Goal: Task Accomplishment & Management: Manage account settings

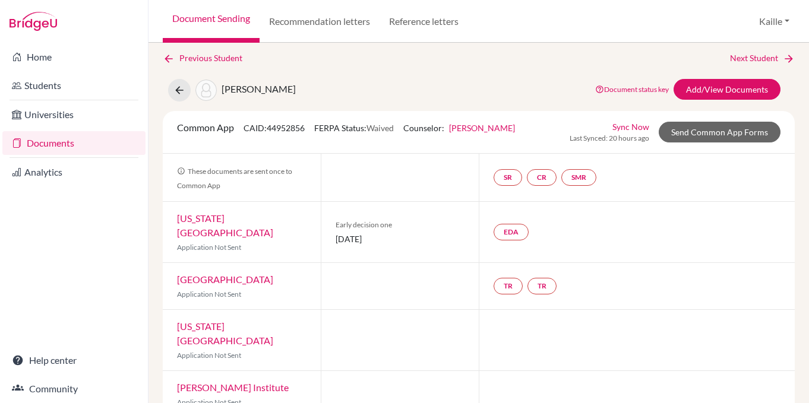
scroll to position [5, 0]
click at [179, 91] on icon at bounding box center [179, 91] width 12 height 12
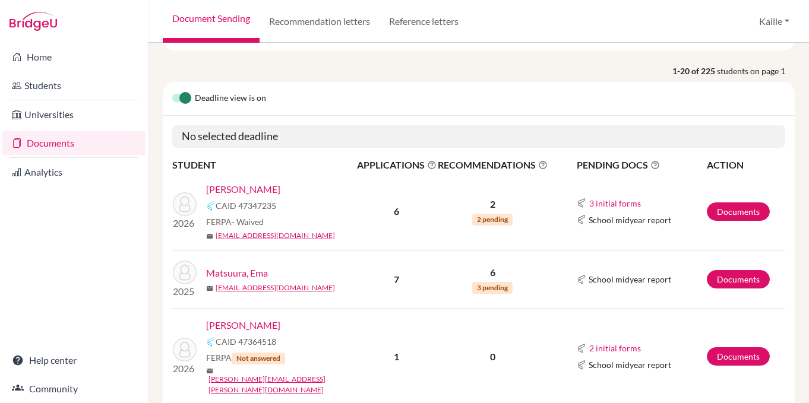
scroll to position [81, 0]
click at [752, 214] on link "Documents" at bounding box center [738, 211] width 63 height 18
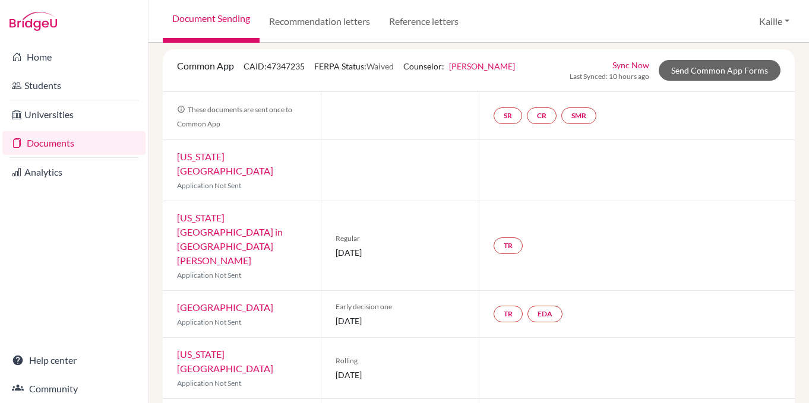
scroll to position [113, 0]
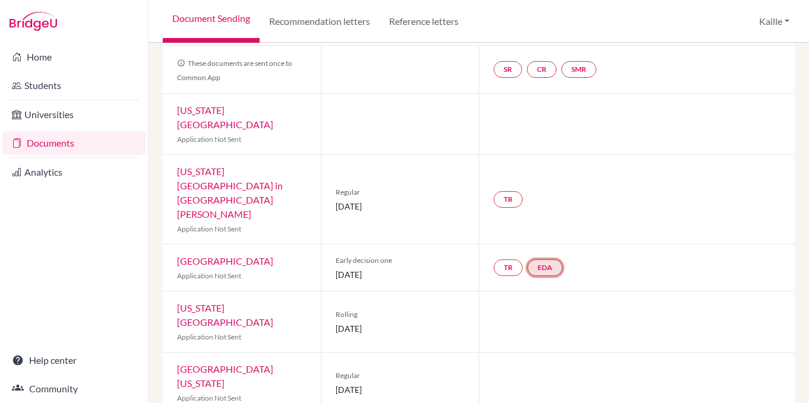
click at [548, 260] on link "EDA" at bounding box center [545, 268] width 35 height 17
click at [615, 245] on div "TR EDA Early decision agreement Early decision agreement Incomplete" at bounding box center [637, 268] width 316 height 46
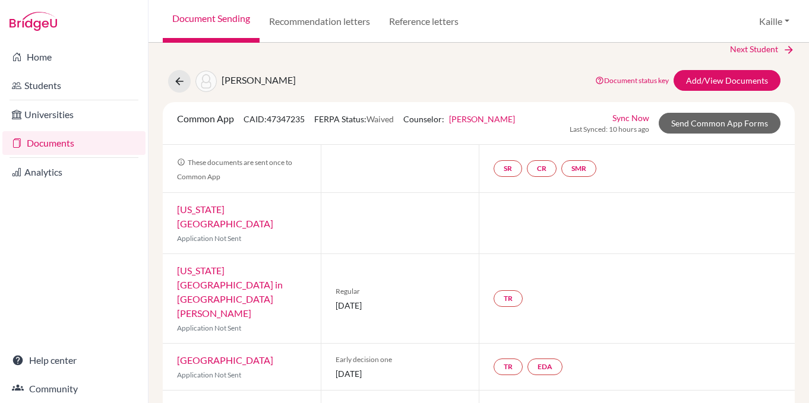
scroll to position [0, 0]
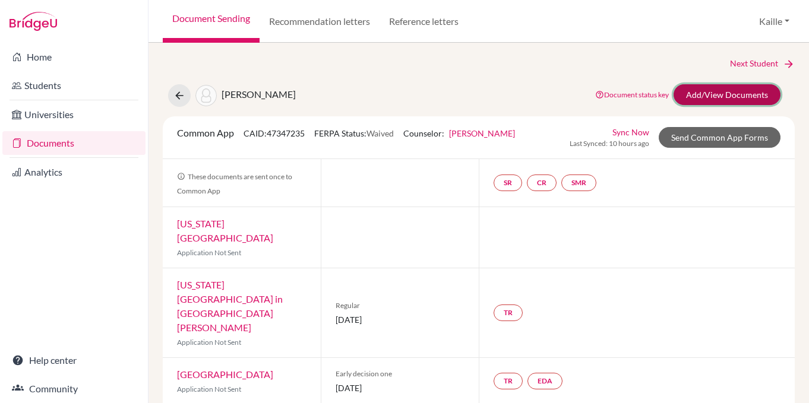
click at [749, 103] on link "Add/View Documents" at bounding box center [727, 94] width 107 height 21
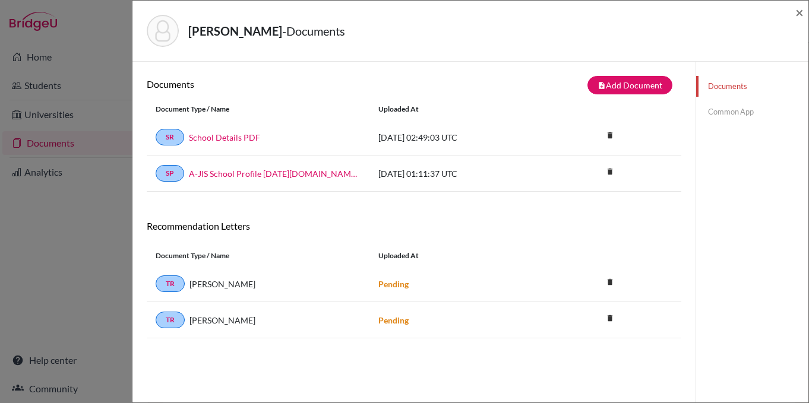
click at [753, 109] on link "Common App" at bounding box center [752, 112] width 112 height 21
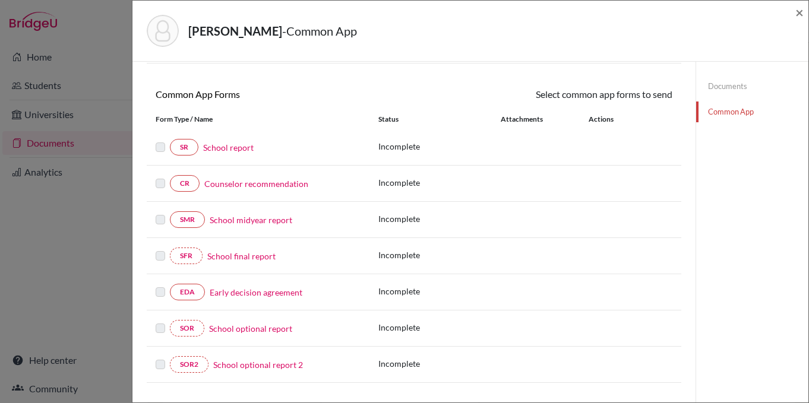
scroll to position [93, 0]
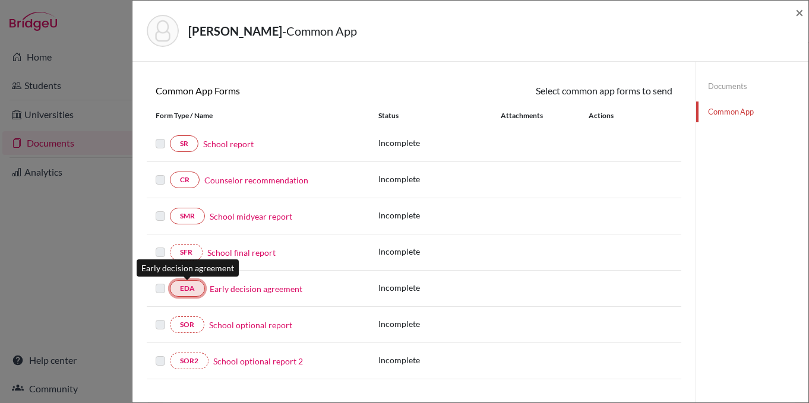
click at [195, 282] on link "EDA" at bounding box center [187, 288] width 35 height 17
click at [197, 288] on link "EDA" at bounding box center [187, 288] width 35 height 17
click at [617, 292] on div "Incomplete" at bounding box center [525, 289] width 294 height 15
click at [195, 285] on link "EDA" at bounding box center [187, 288] width 35 height 17
click at [192, 290] on link "EDA" at bounding box center [187, 288] width 35 height 17
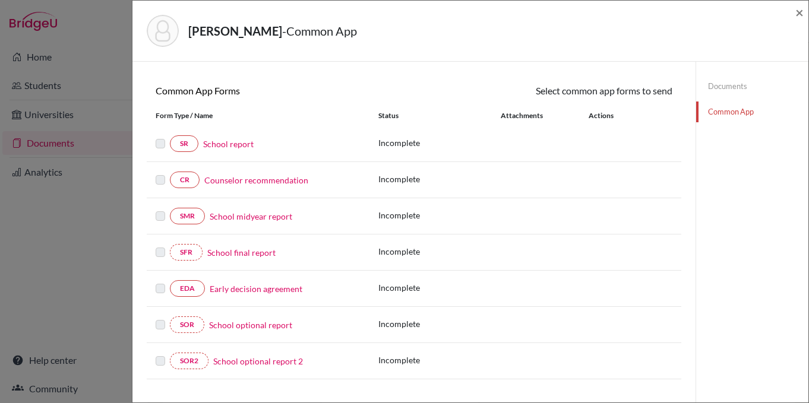
click at [596, 251] on div "Incomplete" at bounding box center [525, 252] width 294 height 15
click at [188, 293] on link "EDA" at bounding box center [187, 288] width 35 height 17
click at [194, 289] on link "EDA" at bounding box center [187, 288] width 35 height 17
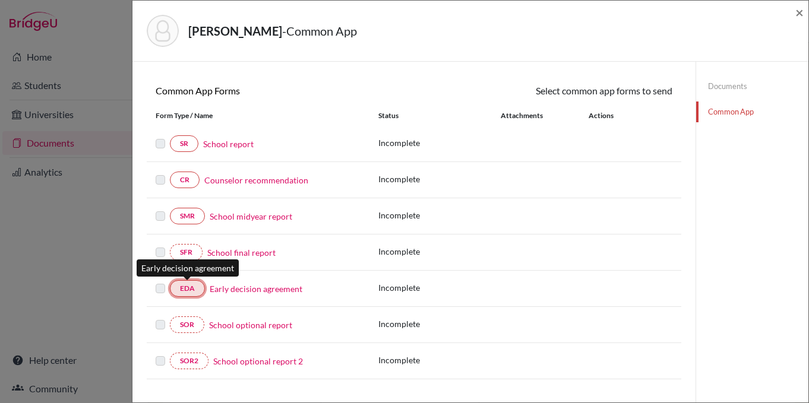
click at [194, 289] on link "EDA" at bounding box center [187, 288] width 35 height 17
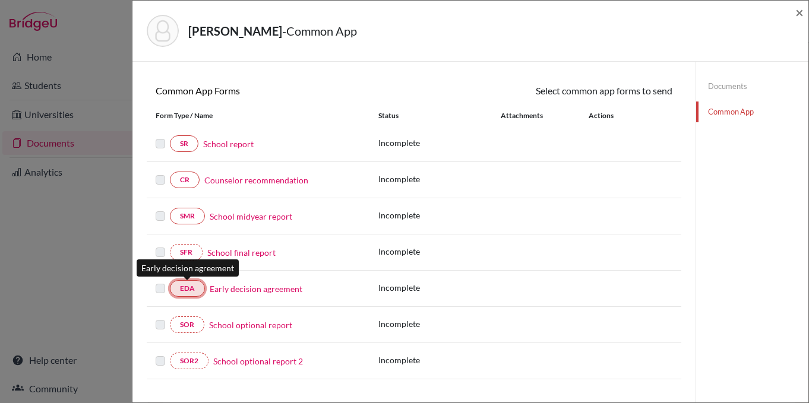
click at [194, 289] on link "EDA" at bounding box center [187, 288] width 35 height 17
click at [799, 13] on span "×" at bounding box center [800, 12] width 8 height 17
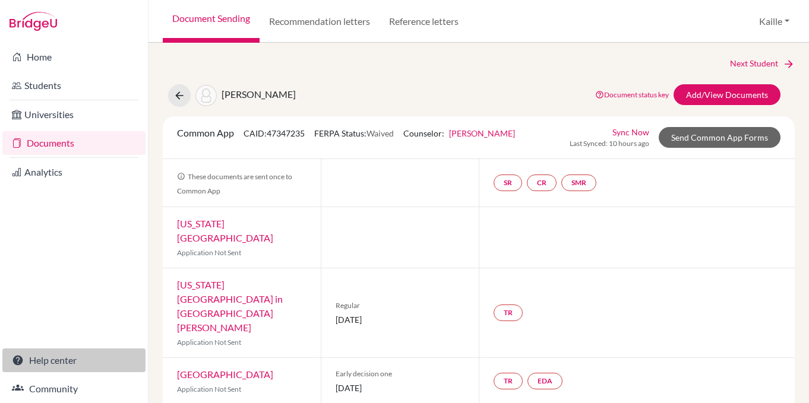
click at [62, 364] on link "Help center" at bounding box center [73, 361] width 143 height 24
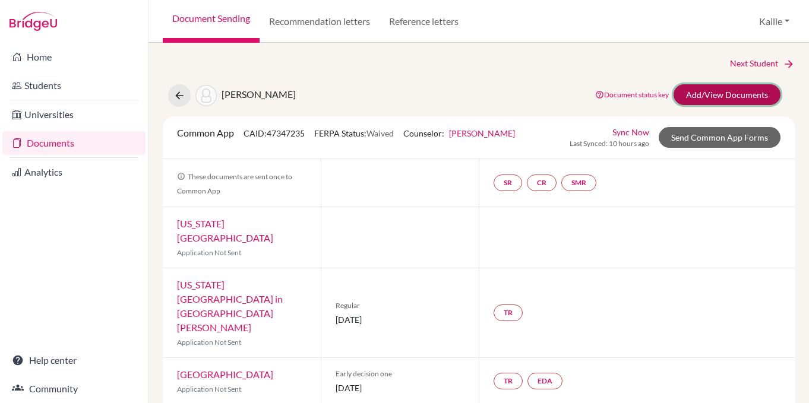
click at [720, 93] on link "Add/View Documents" at bounding box center [727, 94] width 107 height 21
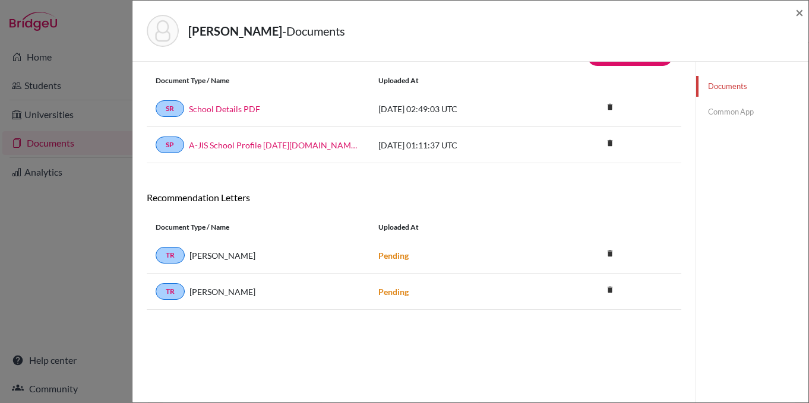
scroll to position [26, 0]
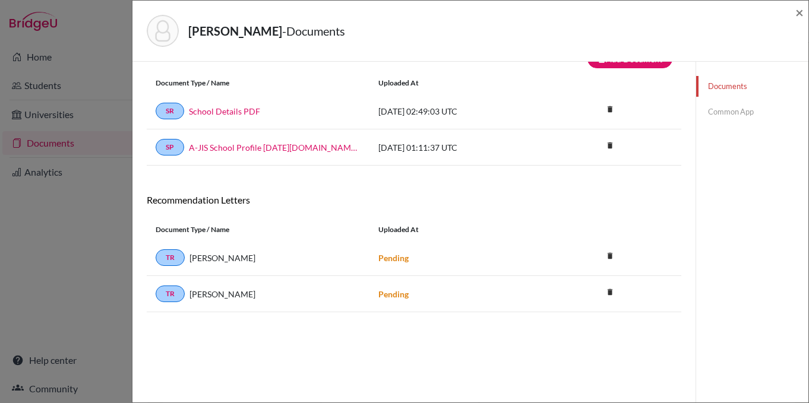
click at [746, 112] on link "Common App" at bounding box center [752, 112] width 112 height 21
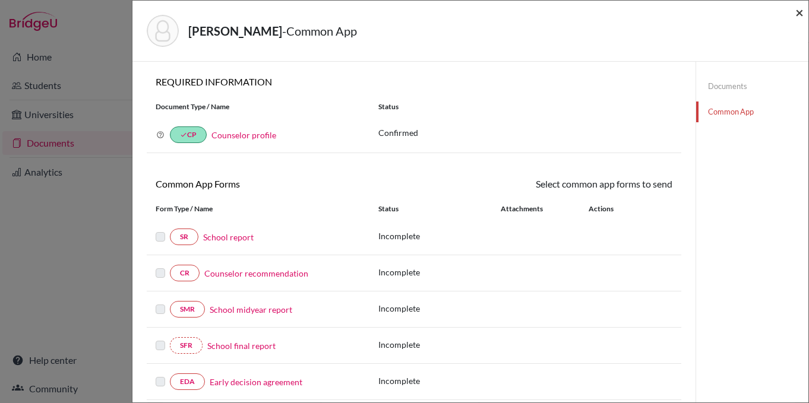
click at [801, 13] on span "×" at bounding box center [800, 12] width 8 height 17
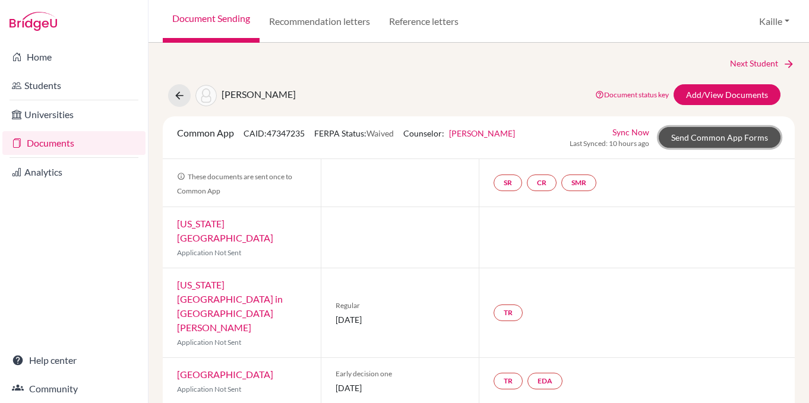
click at [724, 140] on link "Send Common App Forms" at bounding box center [720, 137] width 122 height 21
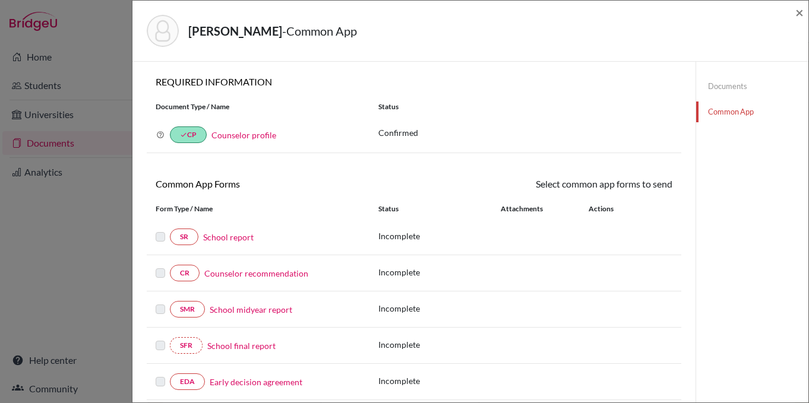
click at [651, 216] on div "Form Type / Name Status Attachments Actions" at bounding box center [414, 209] width 535 height 20
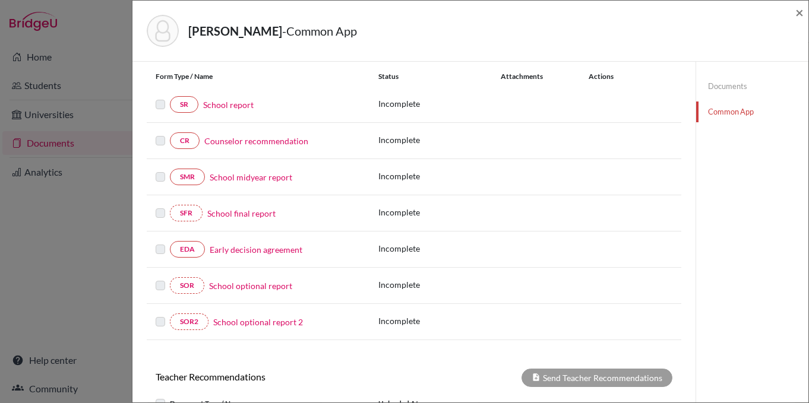
scroll to position [124, 0]
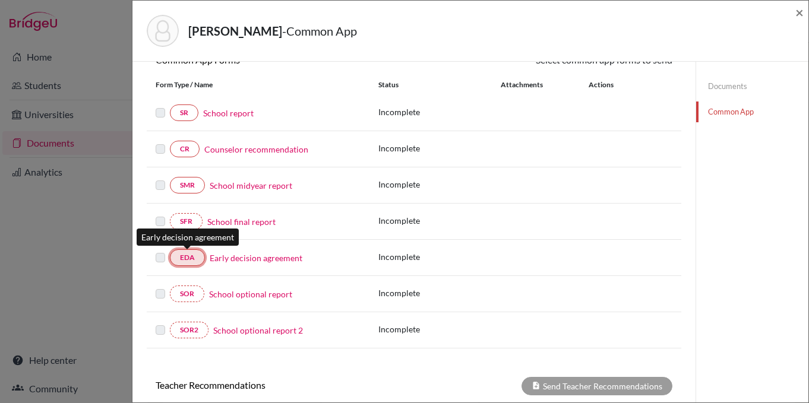
click at [194, 261] on link "EDA" at bounding box center [187, 258] width 35 height 17
click at [165, 262] on div at bounding box center [163, 258] width 14 height 14
click at [175, 262] on link "EDA" at bounding box center [187, 258] width 35 height 17
click at [542, 235] on div "SFR School final report Incomplete" at bounding box center [414, 222] width 535 height 36
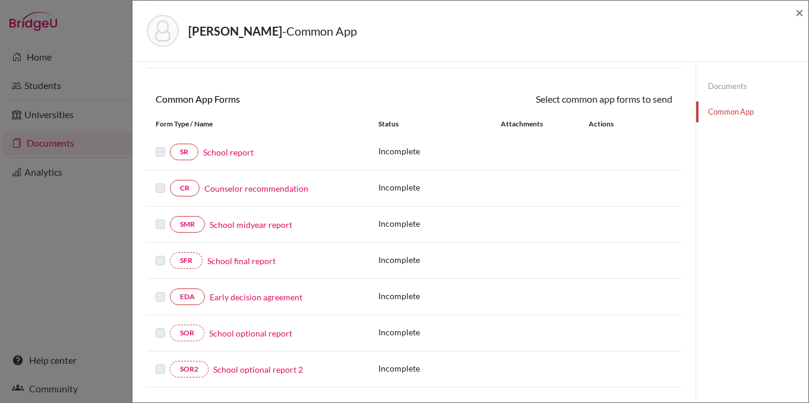
scroll to position [0, 0]
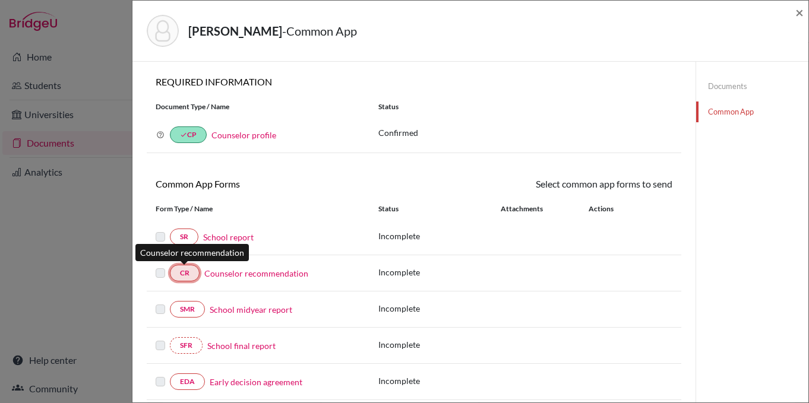
click at [187, 278] on link "CR" at bounding box center [185, 273] width 30 height 17
click at [727, 88] on link "Documents" at bounding box center [752, 86] width 112 height 21
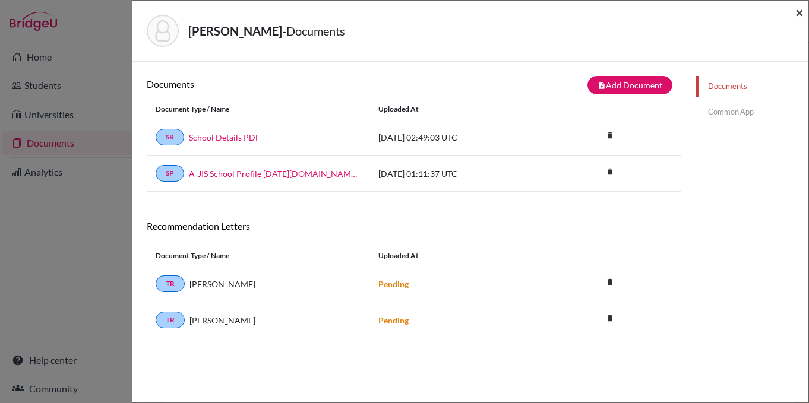
click at [796, 14] on span "×" at bounding box center [800, 12] width 8 height 17
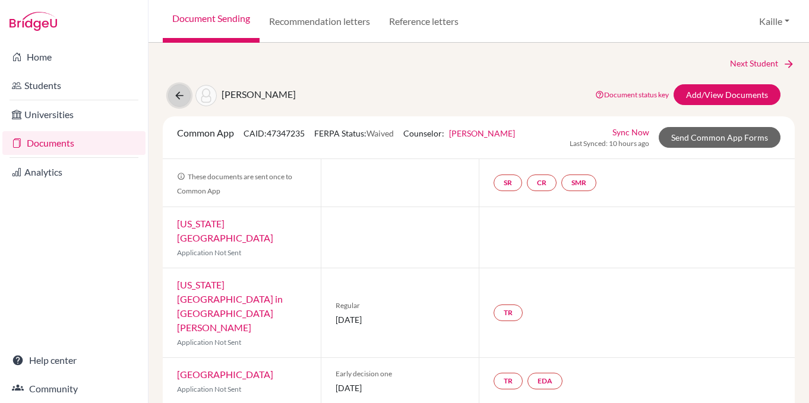
click at [183, 97] on icon at bounding box center [179, 96] width 12 height 12
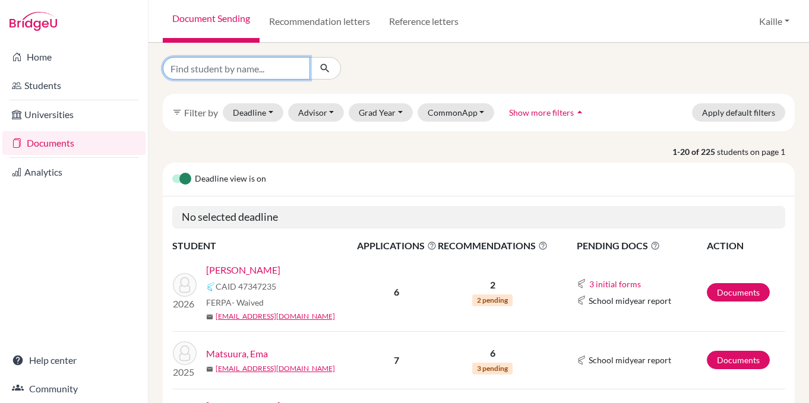
click at [283, 74] on input "Find student by name..." at bounding box center [236, 68] width 147 height 23
click at [382, 121] on button "Grad Year" at bounding box center [381, 112] width 64 height 18
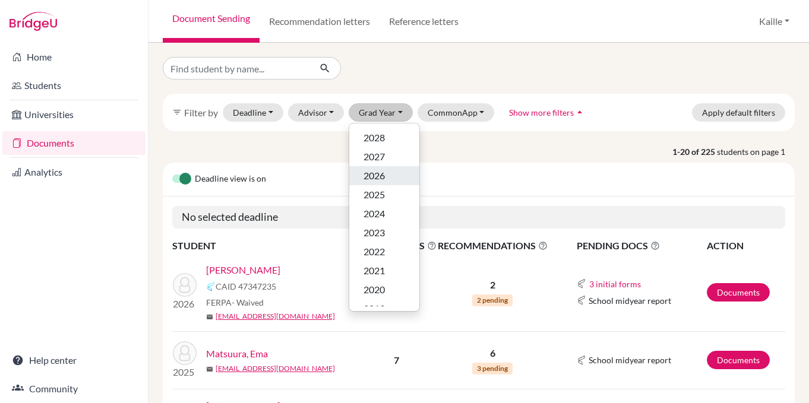
click at [389, 179] on div "2026" at bounding box center [385, 176] width 42 height 14
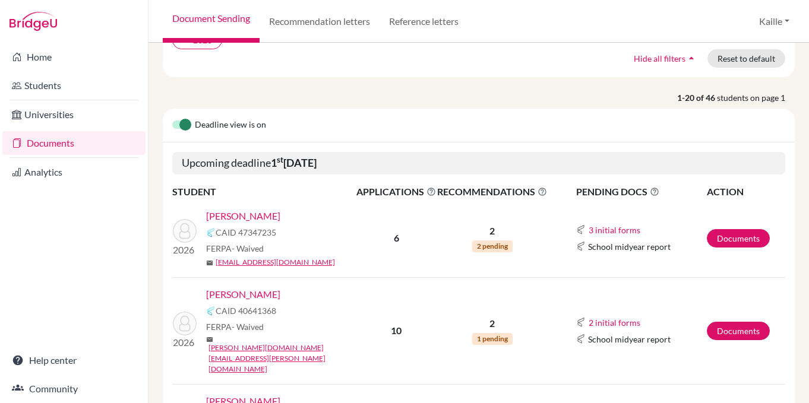
scroll to position [158, 0]
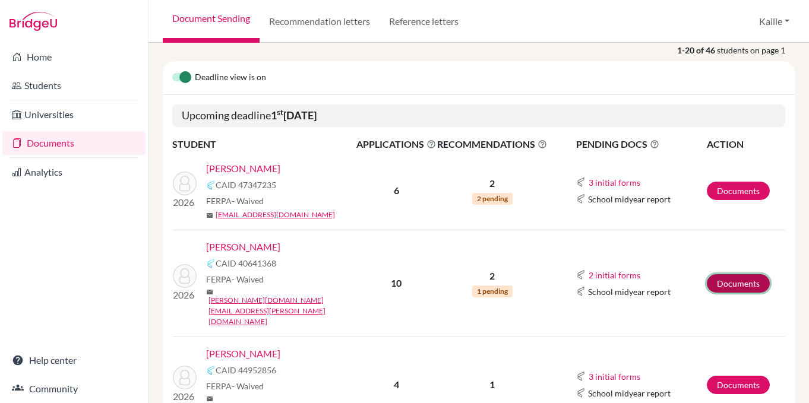
click at [757, 274] on link "Documents" at bounding box center [738, 283] width 63 height 18
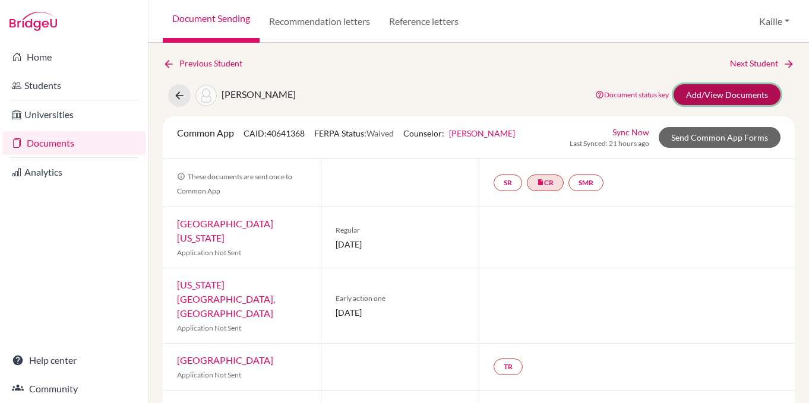
click at [750, 84] on link "Add/View Documents" at bounding box center [727, 94] width 107 height 21
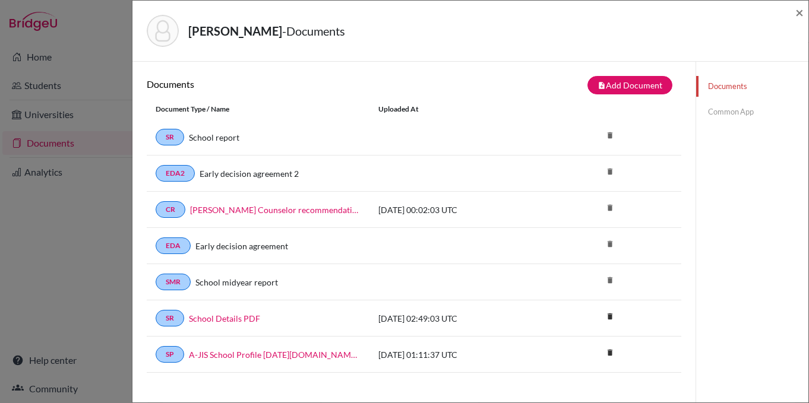
click at [746, 112] on link "Common App" at bounding box center [752, 112] width 112 height 21
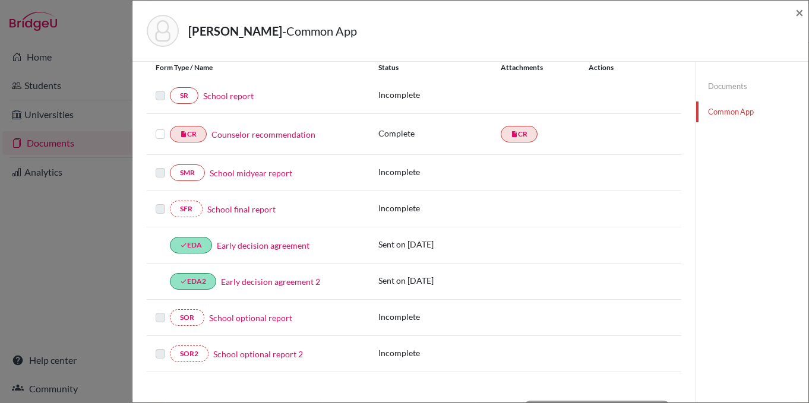
scroll to position [146, 0]
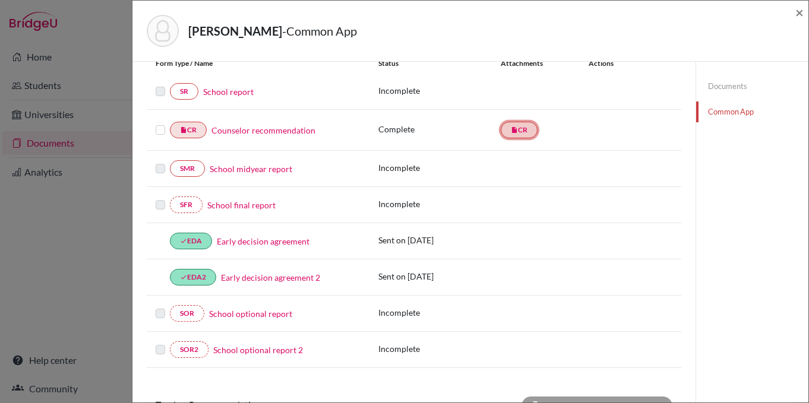
click at [516, 128] on icon "insert_drive_file" at bounding box center [514, 130] width 7 height 7
click at [323, 132] on div "Counselor recommendation" at bounding box center [284, 130] width 154 height 12
click at [160, 123] on label at bounding box center [161, 123] width 10 height 0
click at [0, 0] on input "checkbox" at bounding box center [0, 0] width 0 height 0
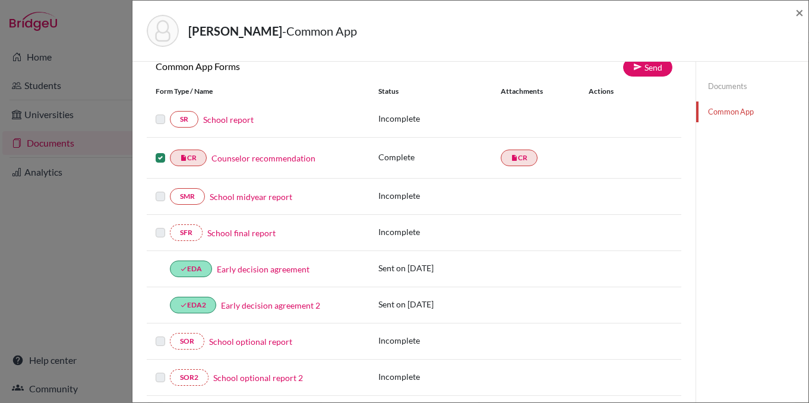
scroll to position [0, 0]
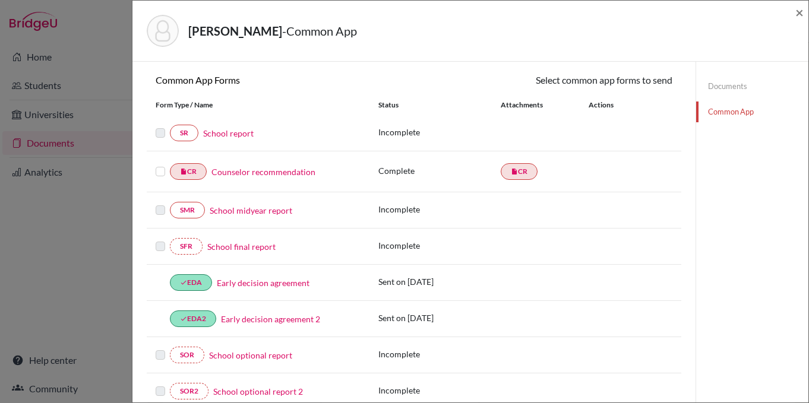
scroll to position [112, 0]
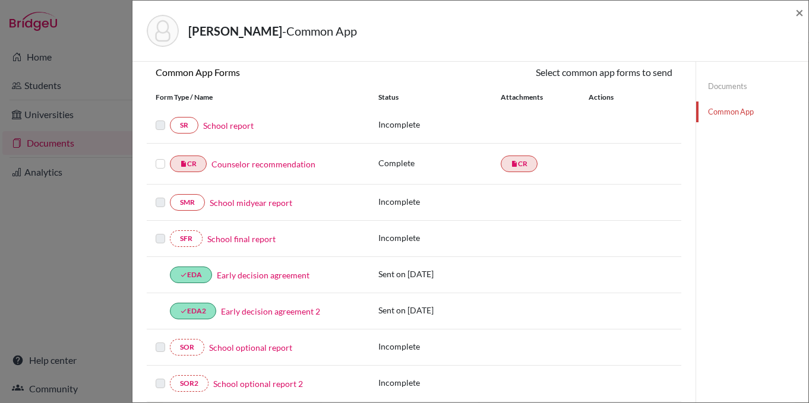
click at [160, 157] on label at bounding box center [161, 157] width 10 height 0
click at [0, 0] on input "checkbox" at bounding box center [0, 0] width 0 height 0
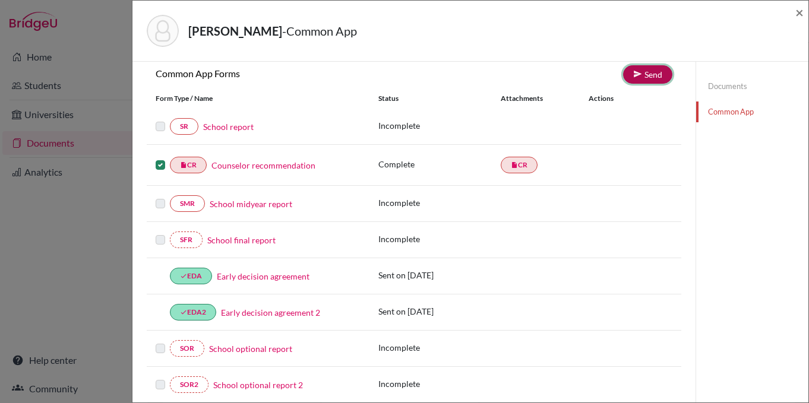
click at [639, 74] on icon at bounding box center [637, 74] width 9 height 9
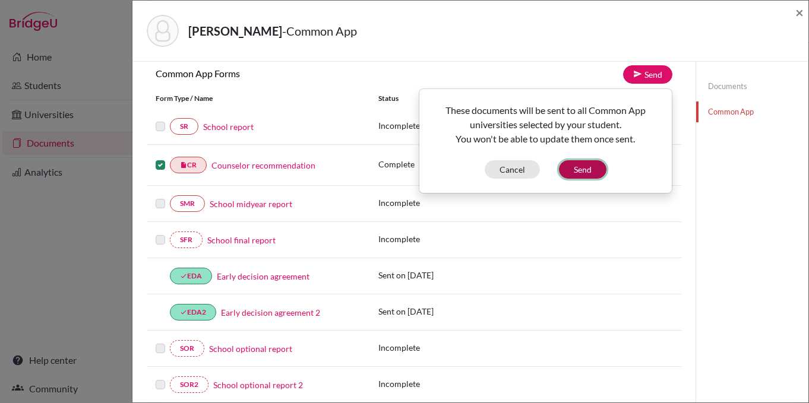
click at [591, 173] on button "Send" at bounding box center [583, 169] width 48 height 18
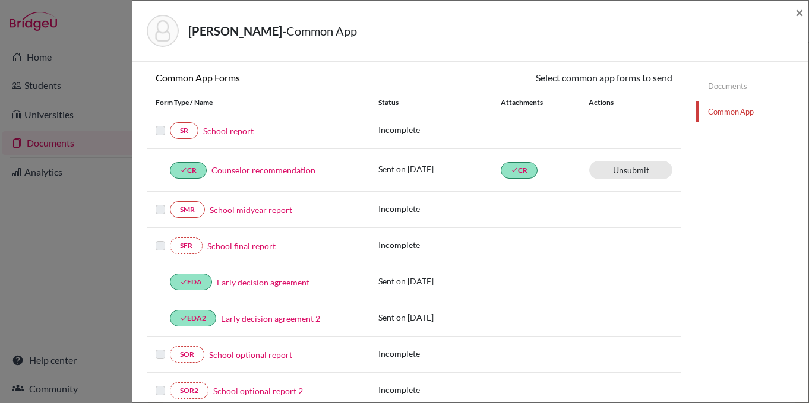
scroll to position [108, 0]
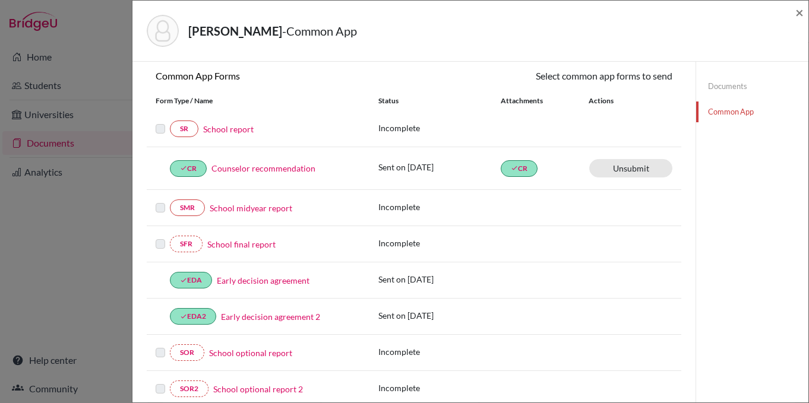
click at [235, 128] on link "School report" at bounding box center [228, 129] width 51 height 12
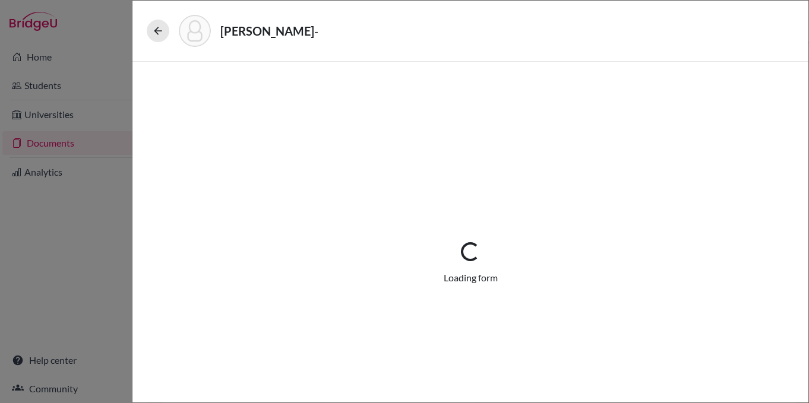
select select "2"
select select "0"
select select "1"
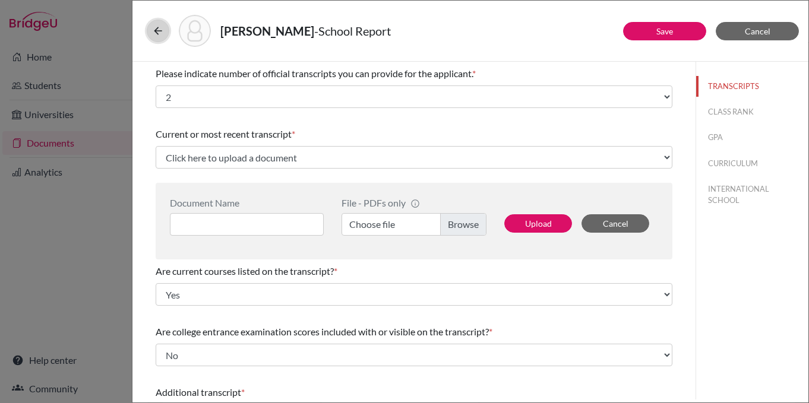
click at [159, 33] on icon at bounding box center [158, 31] width 12 height 12
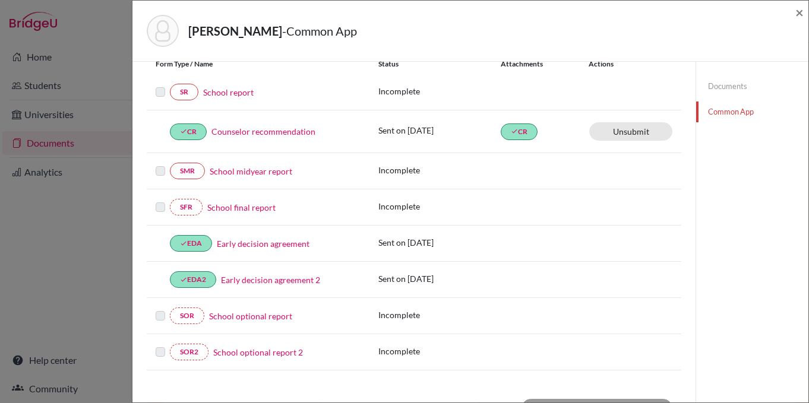
scroll to position [146, 0]
click at [240, 171] on link "School midyear report" at bounding box center [251, 171] width 83 height 12
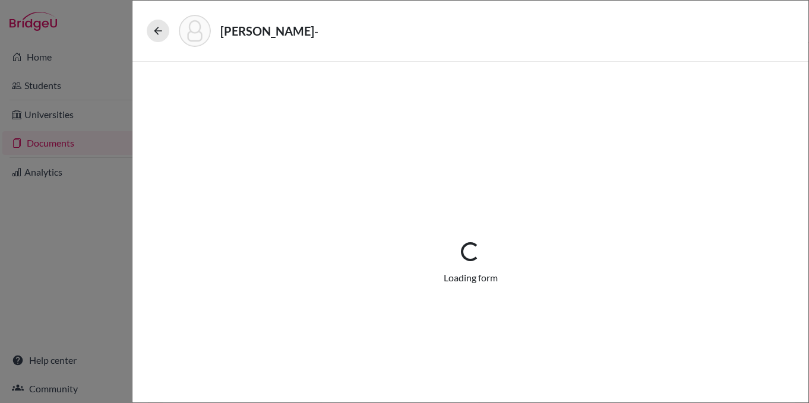
select select "5"
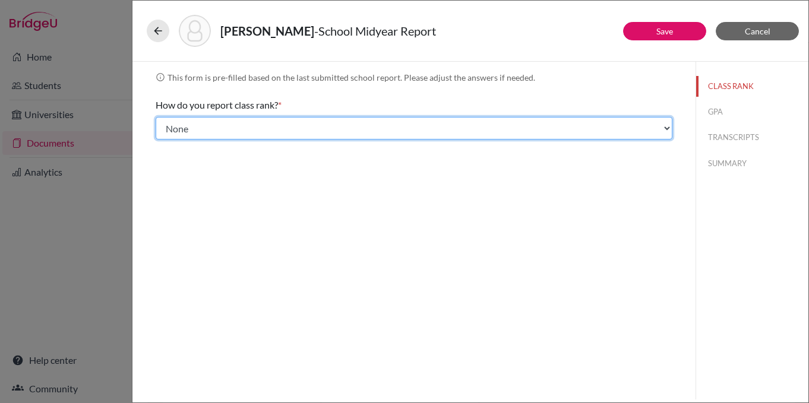
click at [402, 127] on select "Select... Exact Decile Quintile Quartile None" at bounding box center [414, 128] width 517 height 23
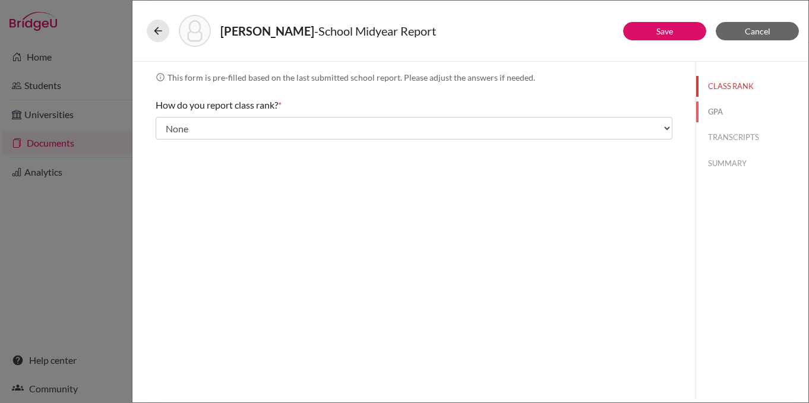
click at [717, 110] on button "GPA" at bounding box center [752, 112] width 112 height 21
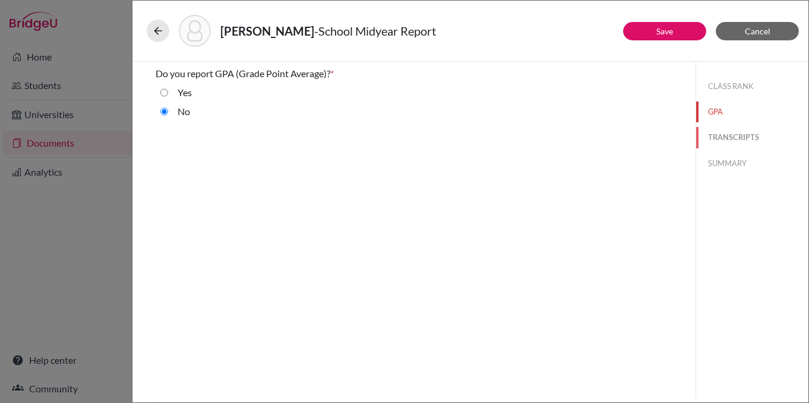
click at [738, 136] on button "TRANSCRIPTS" at bounding box center [752, 137] width 112 height 21
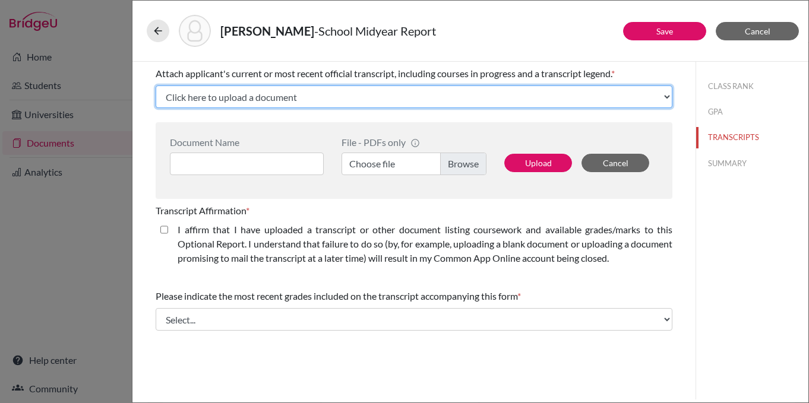
click at [433, 103] on select "Click here to upload a document Upload New File" at bounding box center [414, 97] width 517 height 23
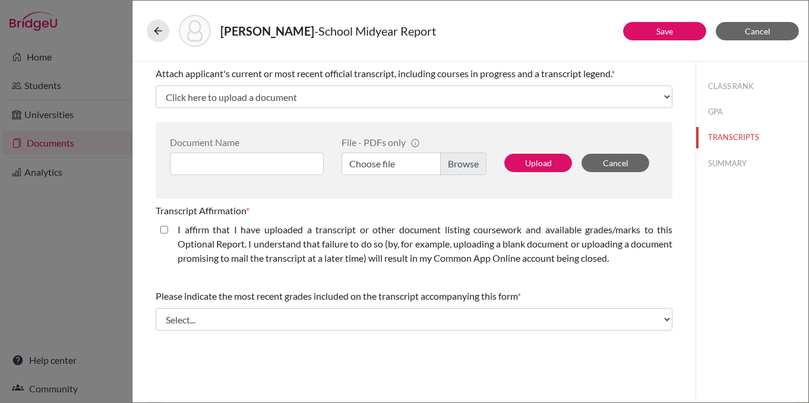
click at [419, 192] on div "Document Name File - PDFs only info CommonApp has file size limit of 2MB per fi…" at bounding box center [414, 160] width 517 height 77
click at [493, 333] on div "Please indicate the most recent grades included on the transcript accompanying …" at bounding box center [414, 310] width 517 height 51
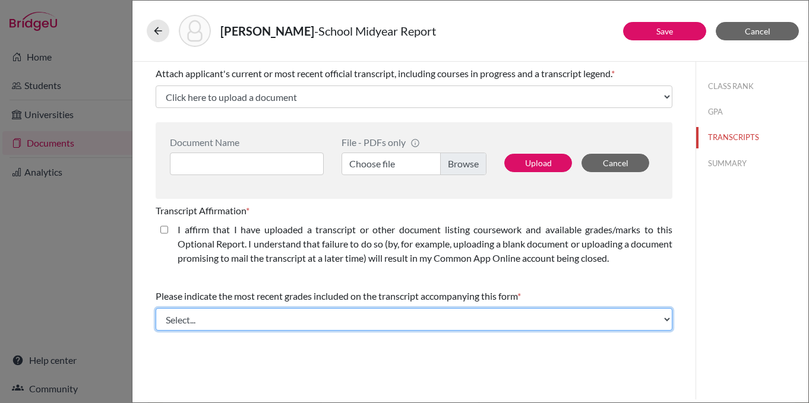
click at [492, 318] on select "Select... Final junior year grades 1st Quarter senior year grades 2nd Quarter/1…" at bounding box center [414, 319] width 517 height 23
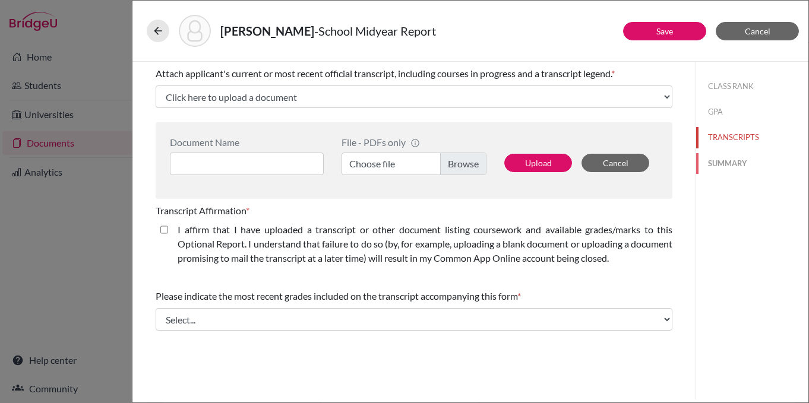
click at [725, 166] on button "SUMMARY" at bounding box center [752, 163] width 112 height 21
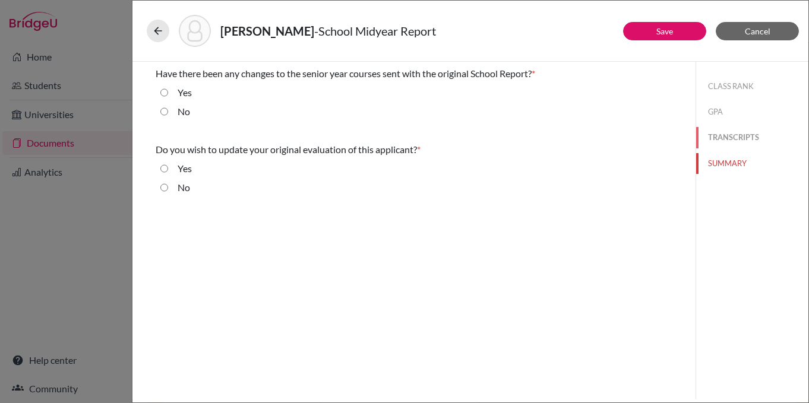
click at [731, 137] on button "TRANSCRIPTS" at bounding box center [752, 137] width 112 height 21
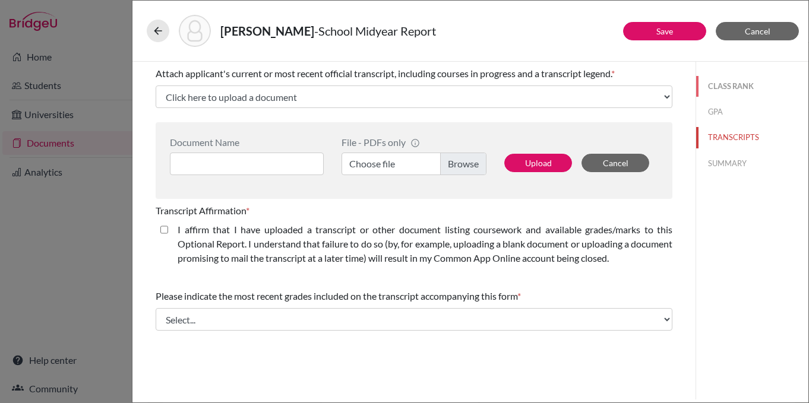
click at [736, 83] on button "CLASS RANK" at bounding box center [752, 86] width 112 height 21
select select "5"
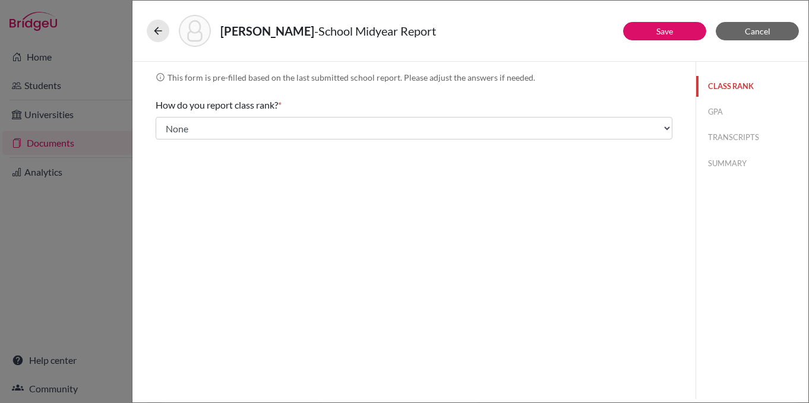
click at [736, 83] on button "CLASS RANK" at bounding box center [752, 86] width 112 height 21
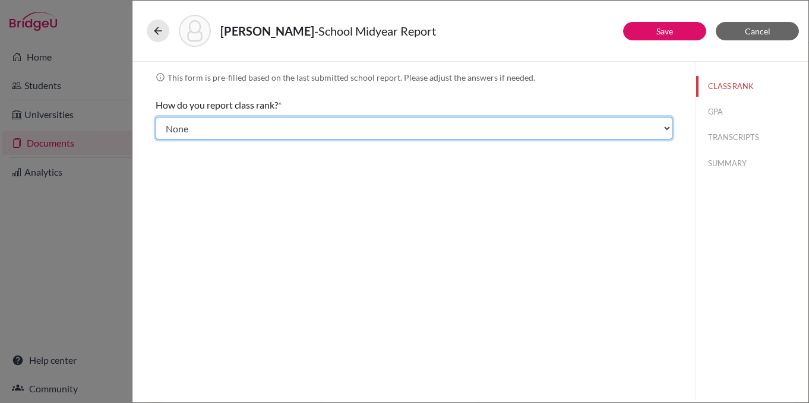
click at [515, 125] on select "Select... Exact Decile Quintile Quartile None" at bounding box center [414, 128] width 517 height 23
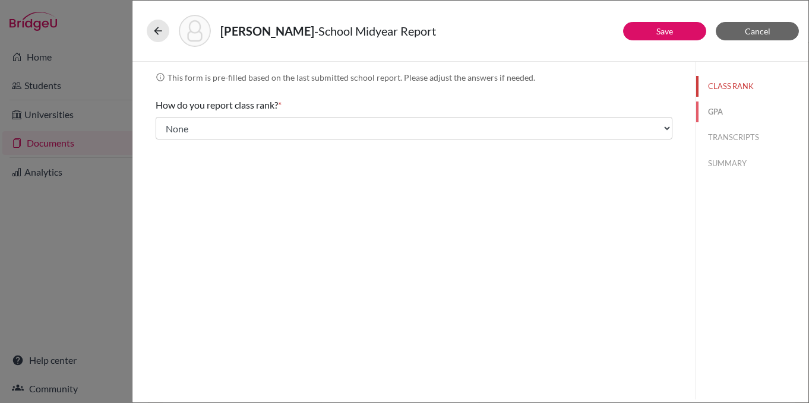
click at [723, 116] on button "GPA" at bounding box center [752, 112] width 112 height 21
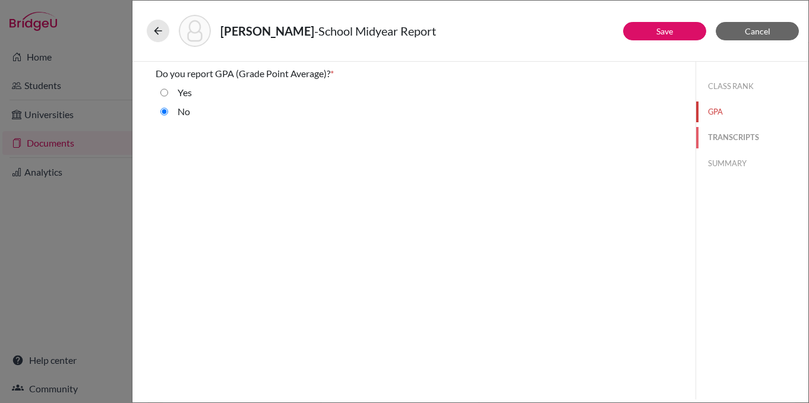
click at [725, 143] on button "TRANSCRIPTS" at bounding box center [752, 137] width 112 height 21
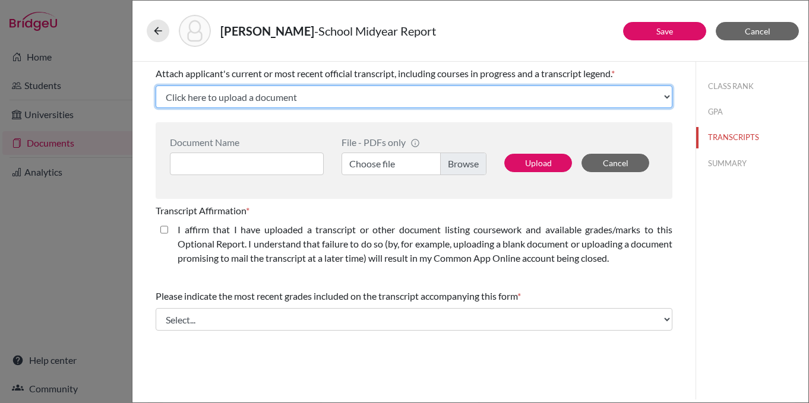
click at [227, 101] on select "Click here to upload a document Upload New File" at bounding box center [414, 97] width 517 height 23
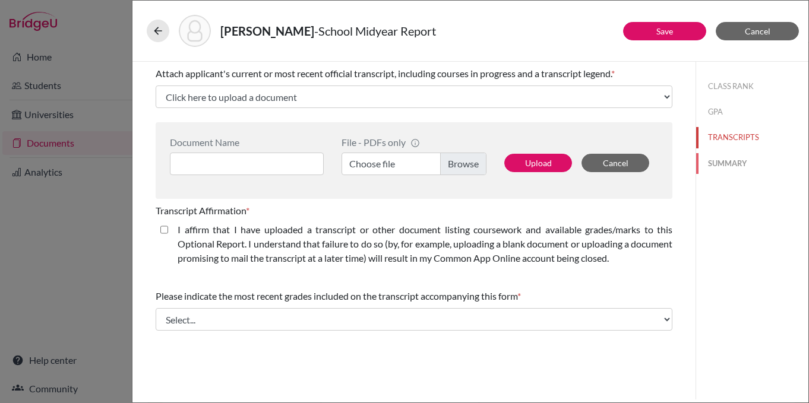
click at [724, 161] on button "SUMMARY" at bounding box center [752, 163] width 112 height 21
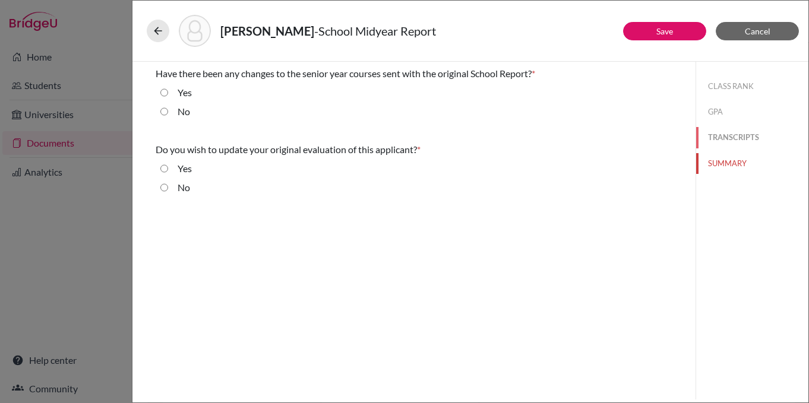
click at [722, 138] on button "TRANSCRIPTS" at bounding box center [752, 137] width 112 height 21
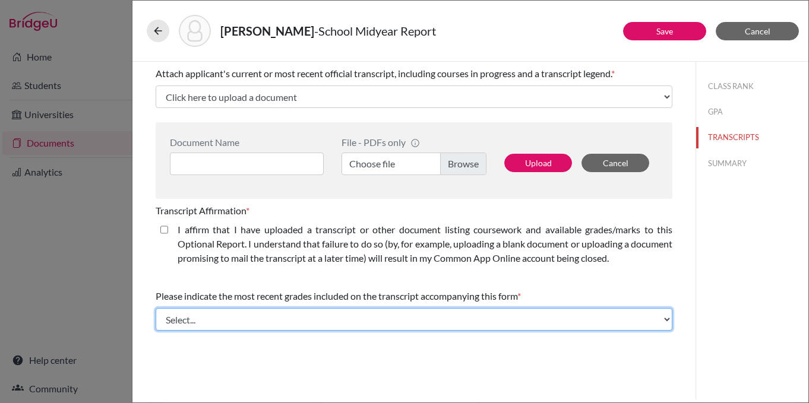
click at [350, 328] on select "Select... Final junior year grades 1st Quarter senior year grades 2nd Quarter/1…" at bounding box center [414, 319] width 517 height 23
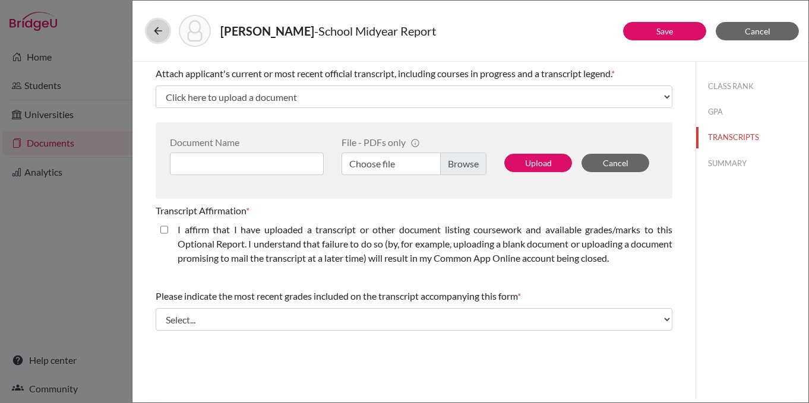
click at [156, 29] on icon at bounding box center [158, 31] width 12 height 12
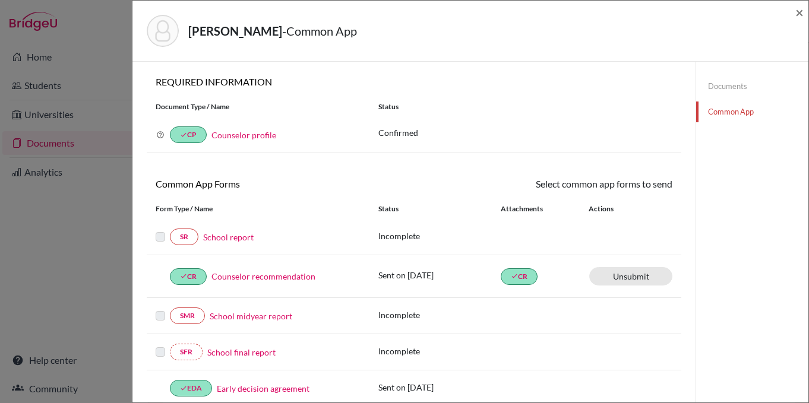
click at [235, 235] on link "School report" at bounding box center [228, 237] width 51 height 12
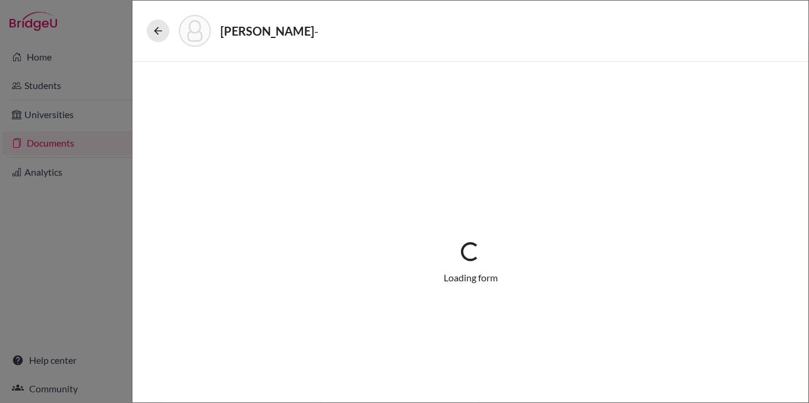
select select "2"
select select "0"
select select "1"
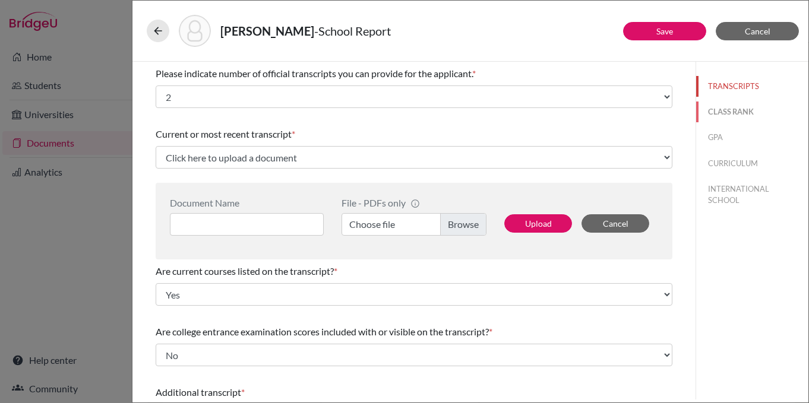
click at [731, 114] on button "CLASS RANK" at bounding box center [752, 112] width 112 height 21
select select "5"
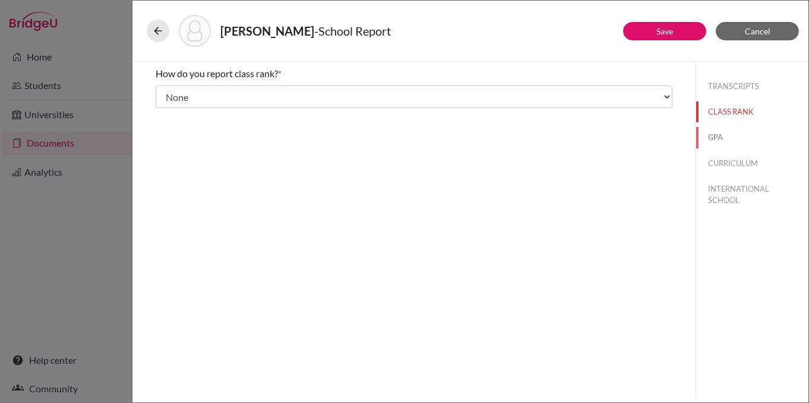
click at [715, 142] on button "GPA" at bounding box center [752, 137] width 112 height 21
click at [738, 162] on button "CURRICULUM" at bounding box center [752, 163] width 112 height 21
select select "3"
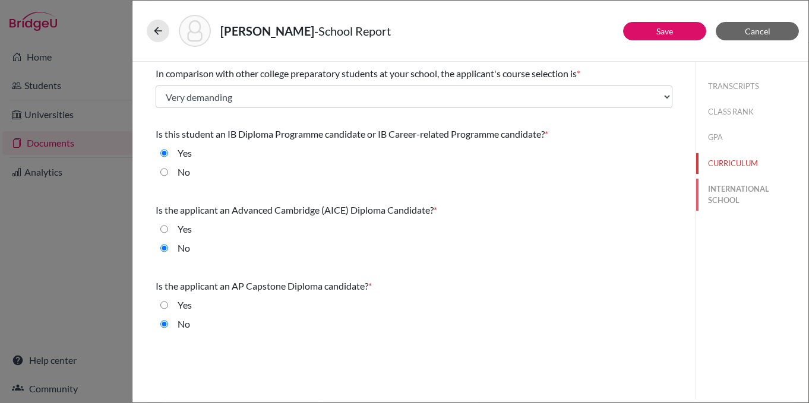
click at [731, 202] on button "INTERNATIONAL SCHOOL" at bounding box center [752, 195] width 112 height 32
radio input "true"
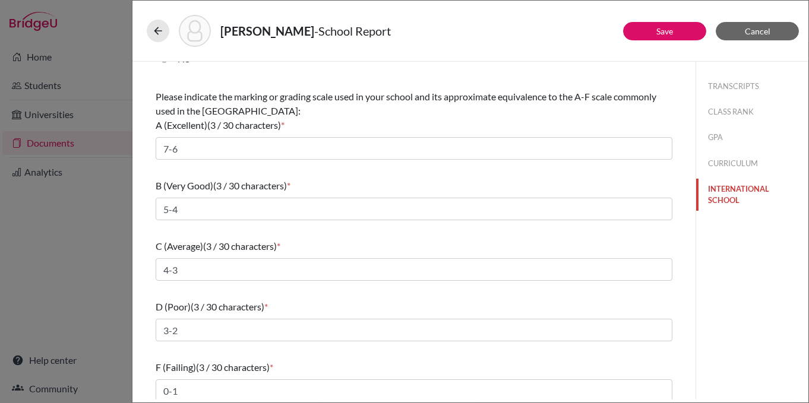
scroll to position [149, 0]
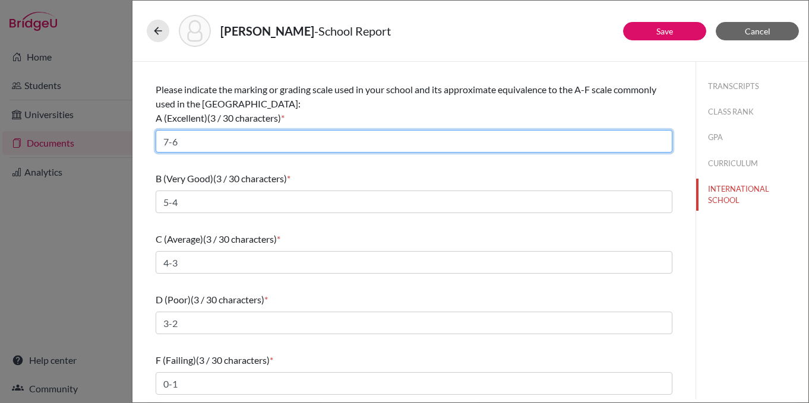
drag, startPoint x: 209, startPoint y: 145, endPoint x: 130, endPoint y: 139, distance: 79.2
click at [130, 139] on div "Kim, Joseph - School Report Save Cancel What is the primary language of instruc…" at bounding box center [404, 201] width 809 height 403
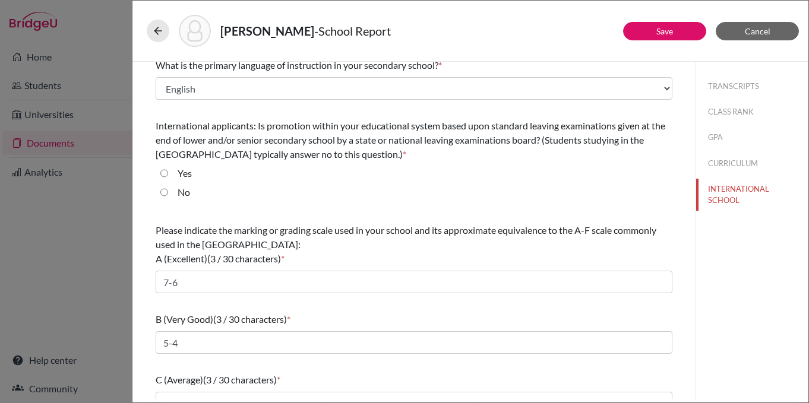
scroll to position [0, 0]
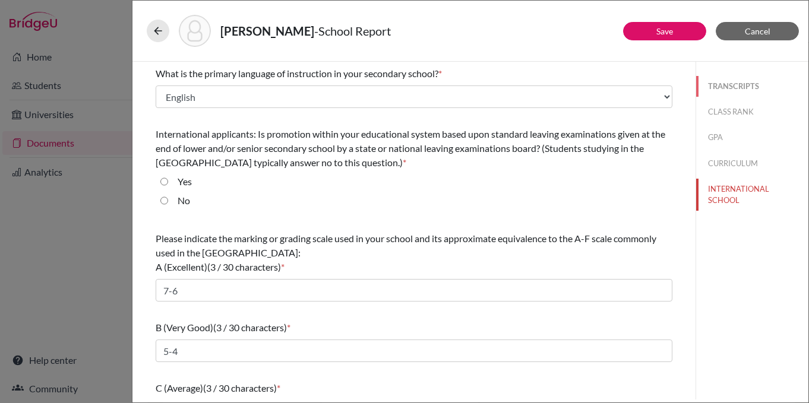
click at [731, 90] on button "TRANSCRIPTS" at bounding box center [752, 86] width 112 height 21
select select "2"
select select "0"
select select "1"
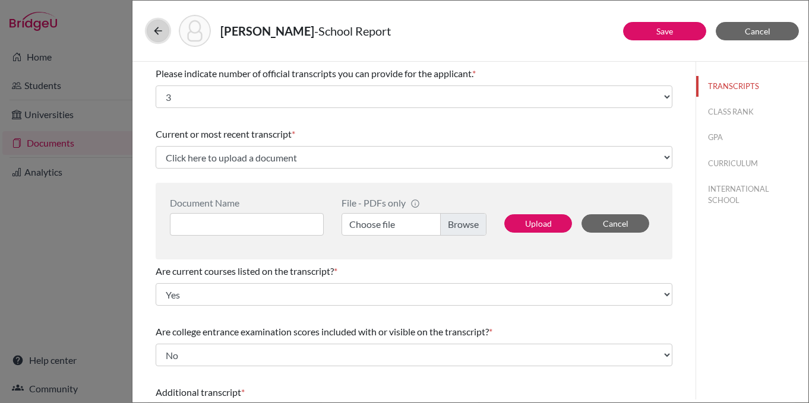
click at [157, 30] on icon at bounding box center [158, 31] width 12 height 12
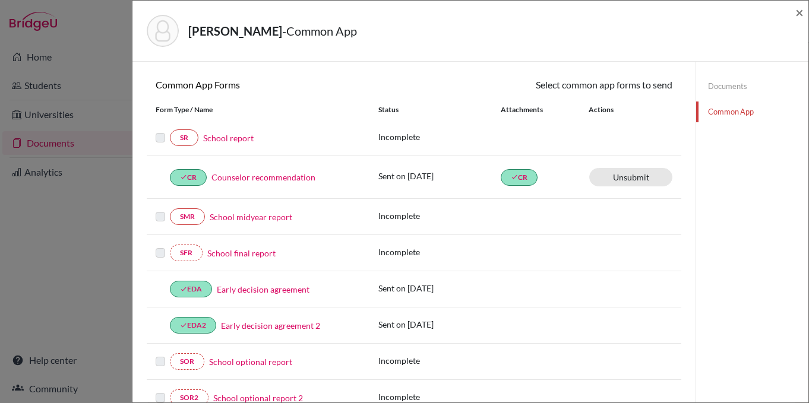
scroll to position [99, 0]
click at [277, 219] on link "School midyear report" at bounding box center [251, 218] width 83 height 12
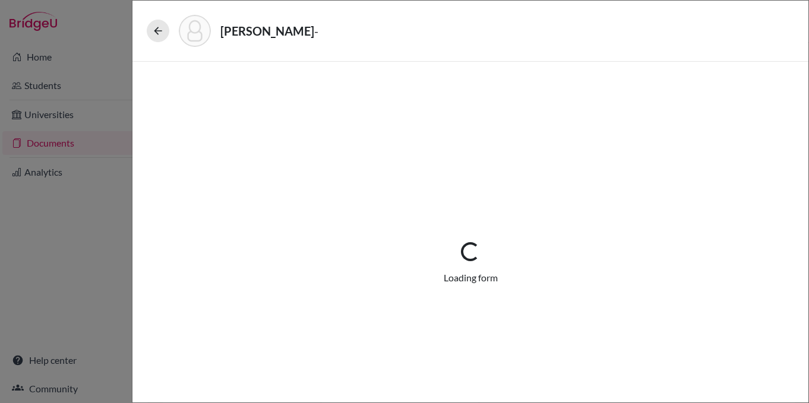
select select "5"
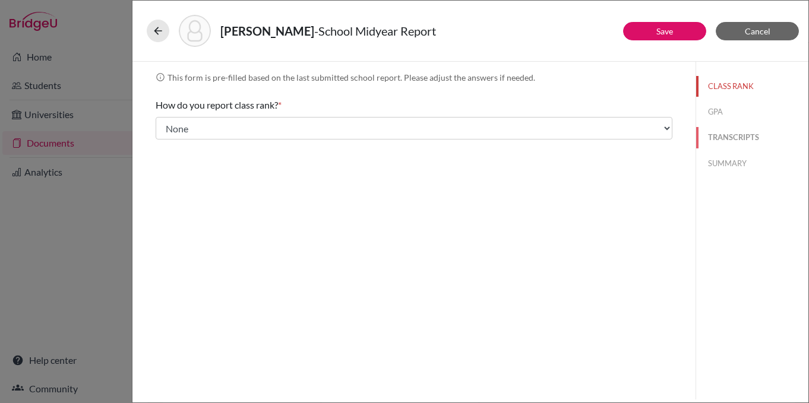
click at [739, 135] on button "TRANSCRIPTS" at bounding box center [752, 137] width 112 height 21
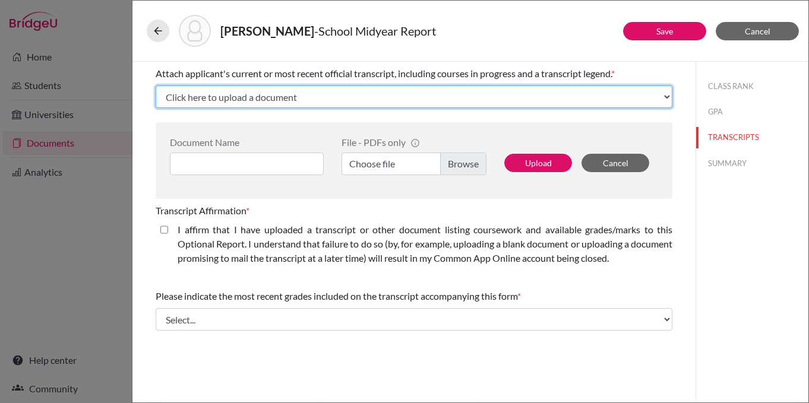
click at [418, 101] on select "Click here to upload a document Upload New File" at bounding box center [414, 97] width 517 height 23
click at [659, 93] on select "Click here to upload a document Upload New File" at bounding box center [414, 97] width 517 height 23
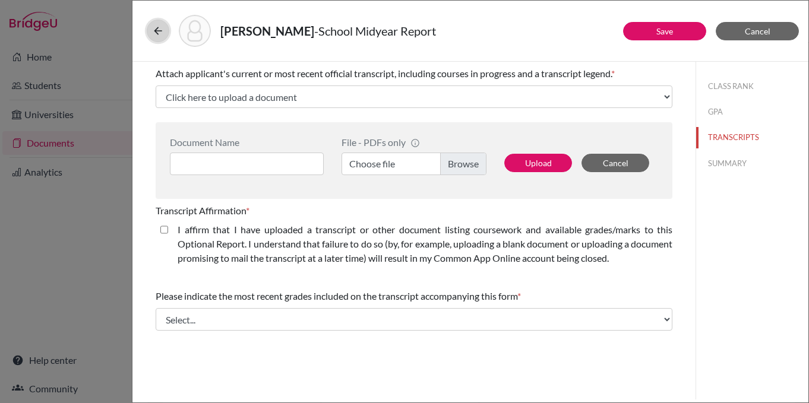
click at [153, 29] on icon at bounding box center [158, 31] width 12 height 12
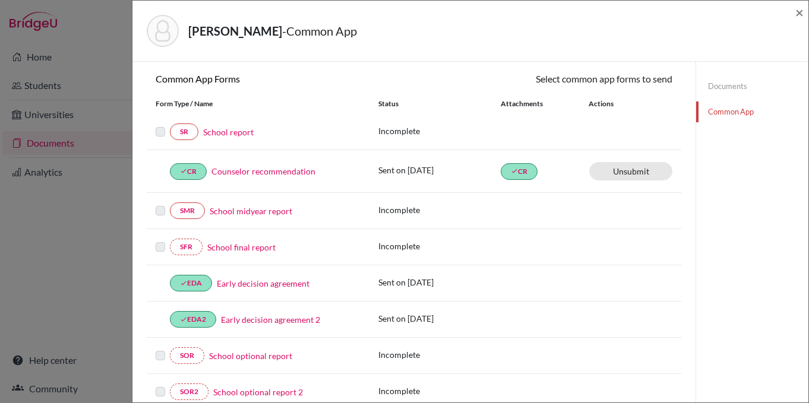
scroll to position [108, 0]
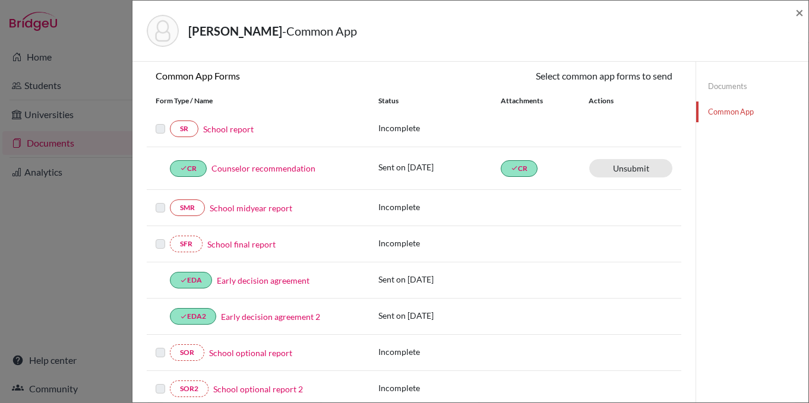
click at [223, 128] on link "School report" at bounding box center [228, 129] width 51 height 12
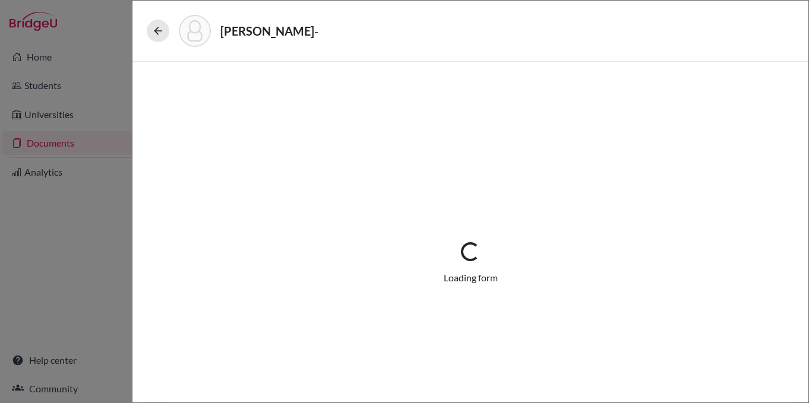
select select "2"
select select "0"
select select "1"
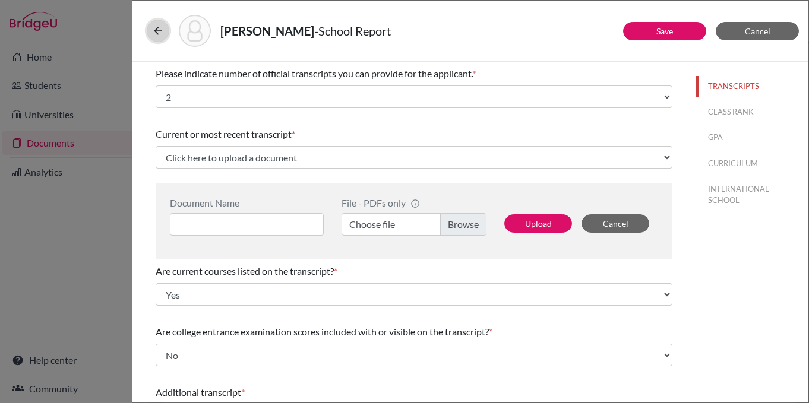
click at [161, 31] on icon at bounding box center [158, 31] width 12 height 12
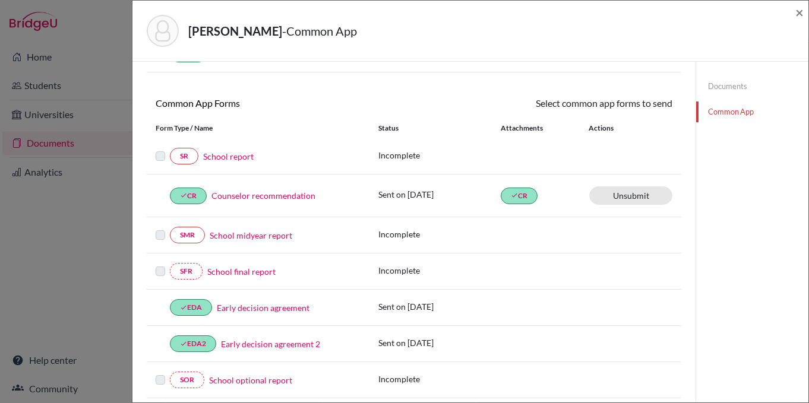
scroll to position [81, 0]
click at [229, 156] on link "School report" at bounding box center [228, 156] width 51 height 12
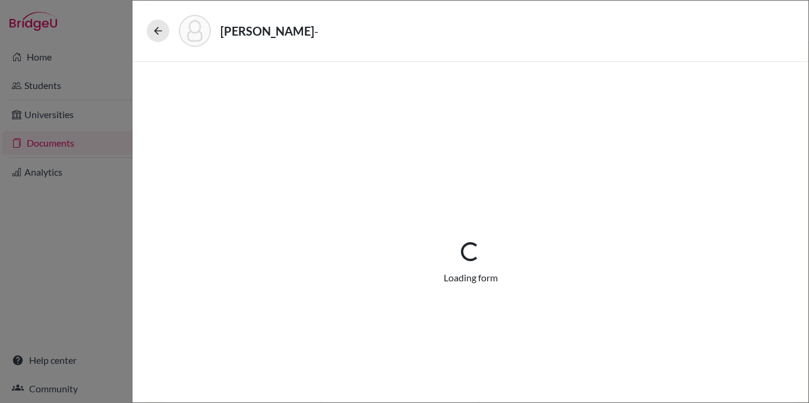
select select "2"
select select "0"
select select "1"
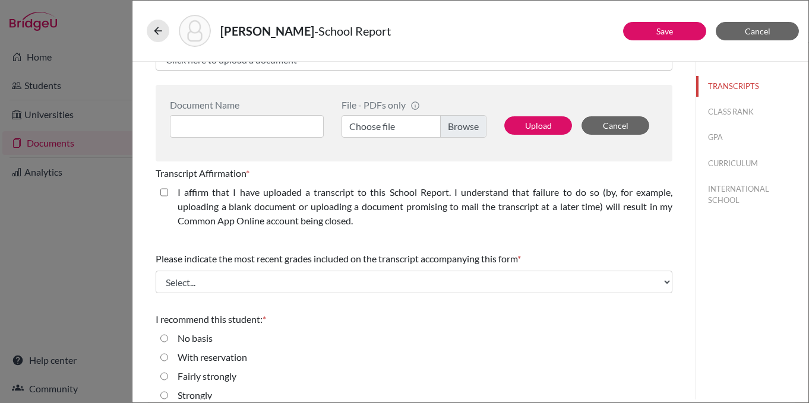
scroll to position [388, 0]
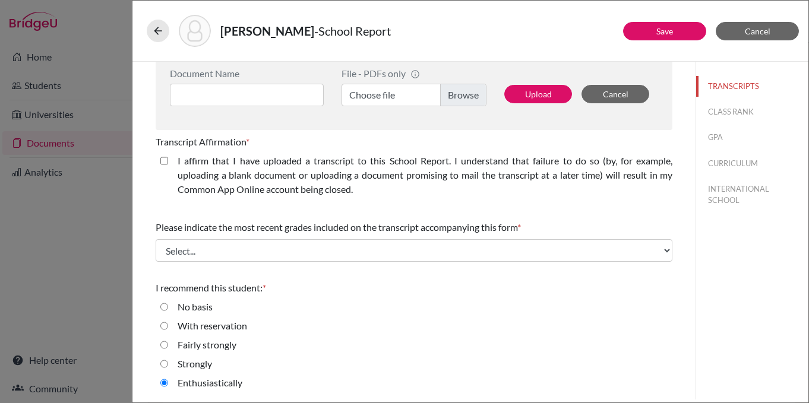
click at [557, 210] on div "Please indicate number of official transcripts you can provide for the applican…" at bounding box center [414, 37] width 517 height 726
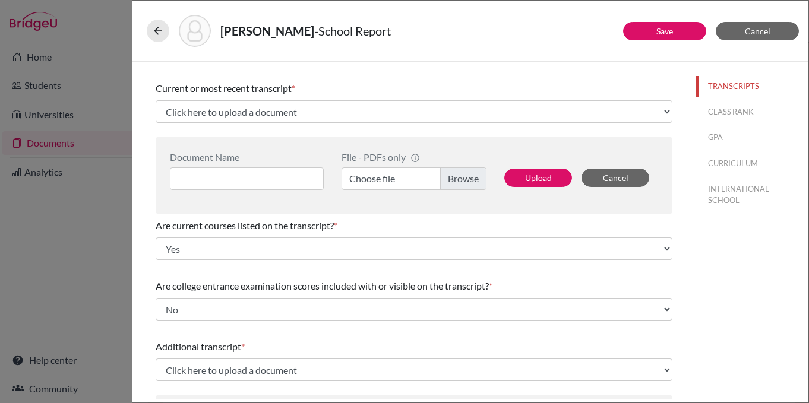
scroll to position [0, 0]
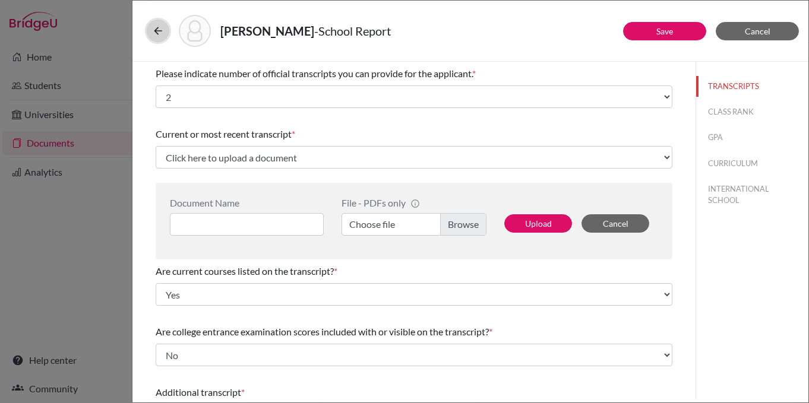
click at [160, 21] on button at bounding box center [158, 31] width 23 height 23
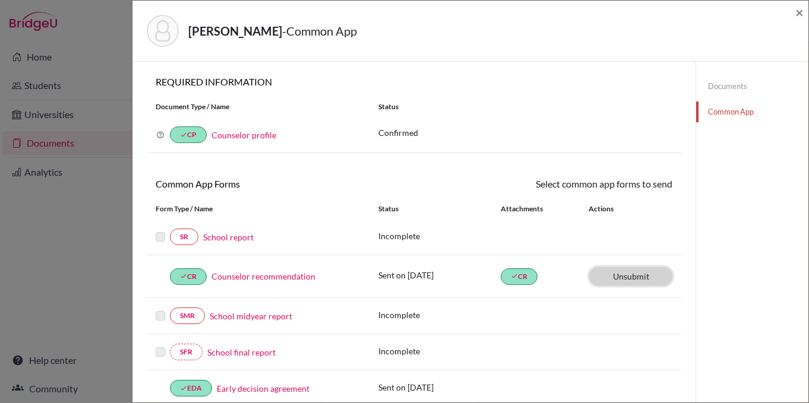
click at [654, 277] on link "Unsubmit This document will be un-submitted from all Common App universities it…" at bounding box center [630, 276] width 83 height 18
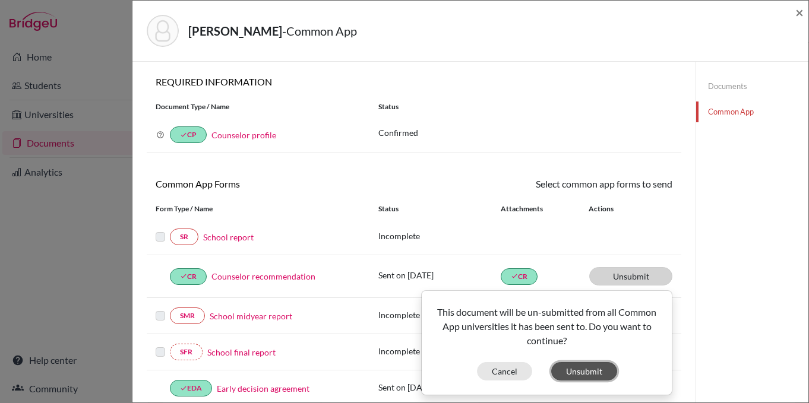
click at [599, 368] on button "Unsubmit" at bounding box center [584, 371] width 66 height 18
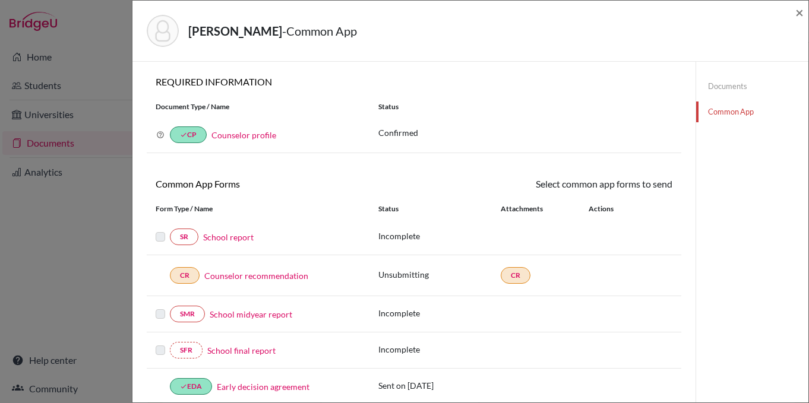
click at [269, 276] on link "Counselor recommendation" at bounding box center [256, 276] width 104 height 12
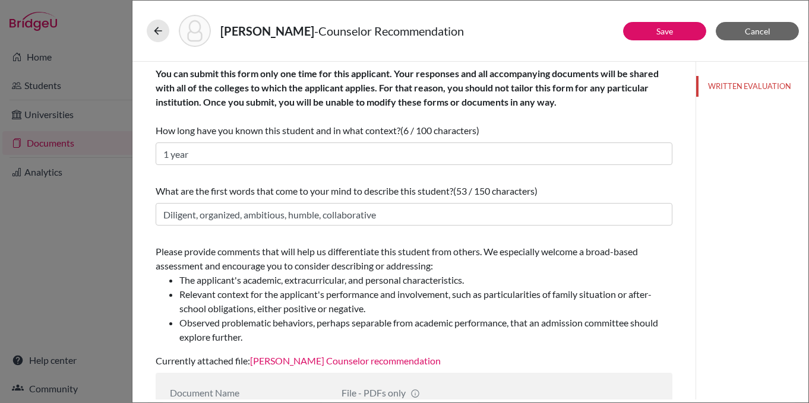
click at [388, 363] on link "[PERSON_NAME] Counselor recommendation" at bounding box center [345, 360] width 191 height 11
click at [775, 31] on button "Cancel" at bounding box center [757, 31] width 83 height 18
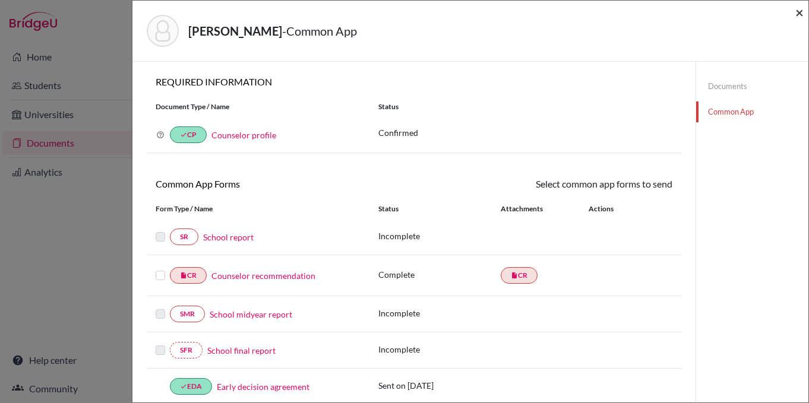
click at [801, 14] on span "×" at bounding box center [800, 12] width 8 height 17
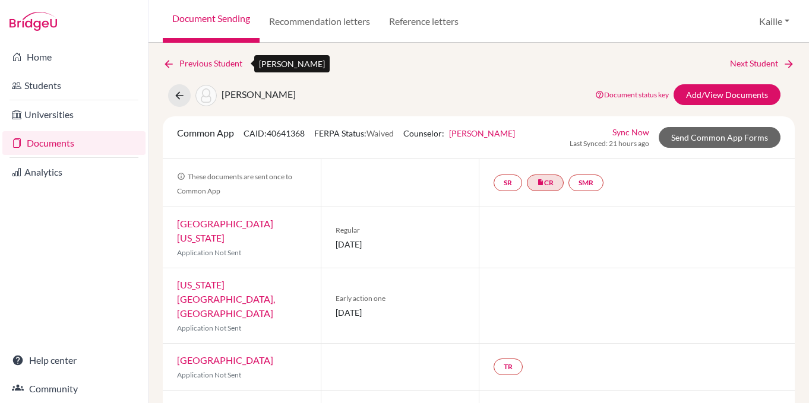
click at [209, 60] on link "Previous Student" at bounding box center [207, 63] width 89 height 13
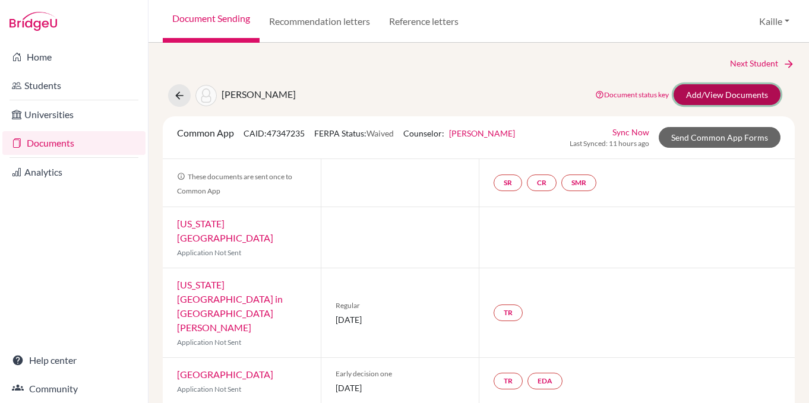
click at [736, 99] on link "Add/View Documents" at bounding box center [727, 94] width 107 height 21
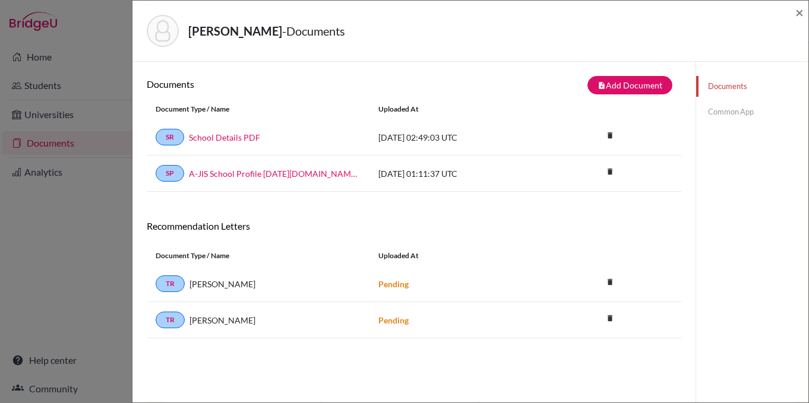
click at [722, 108] on link "Common App" at bounding box center [752, 112] width 112 height 21
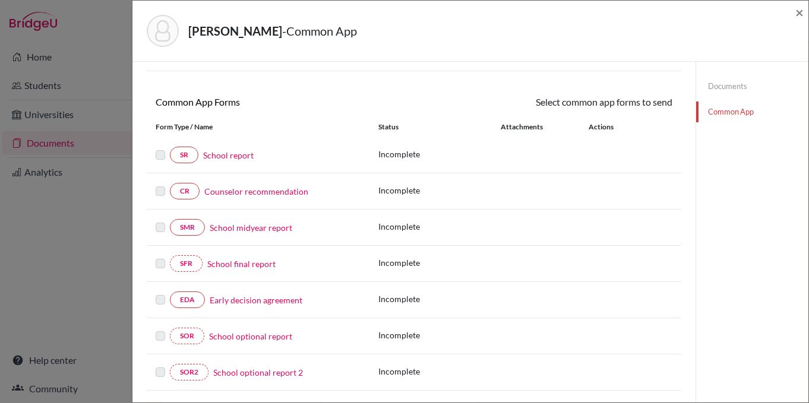
scroll to position [121, 0]
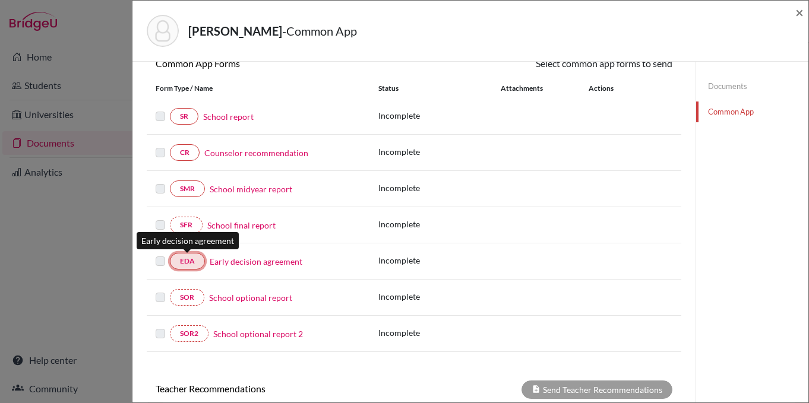
click at [196, 262] on link "EDA" at bounding box center [187, 261] width 35 height 17
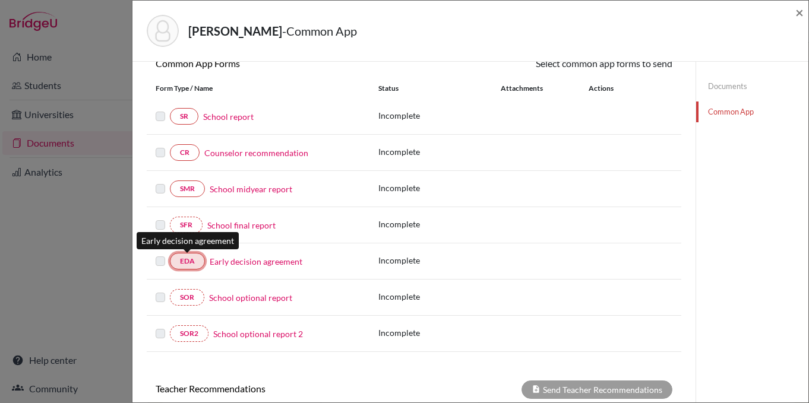
click at [196, 262] on link "EDA" at bounding box center [187, 261] width 35 height 17
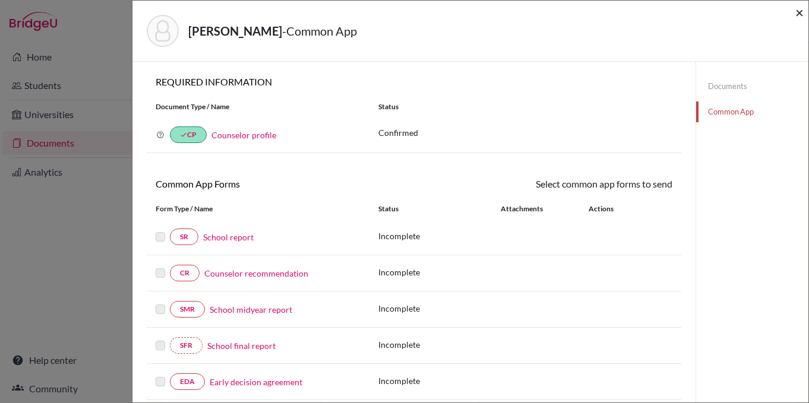
click at [796, 11] on span "×" at bounding box center [800, 12] width 8 height 17
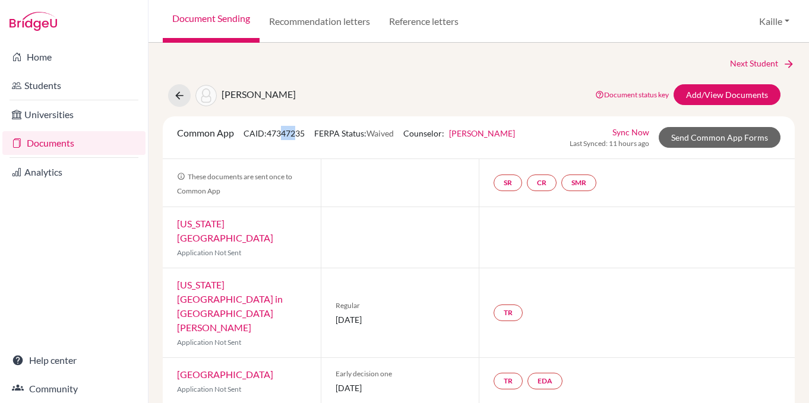
drag, startPoint x: 284, startPoint y: 135, endPoint x: 296, endPoint y: 134, distance: 12.5
click at [296, 134] on span "CAID: 47347235" at bounding box center [274, 133] width 61 height 10
click at [352, 188] on div at bounding box center [400, 183] width 158 height 48
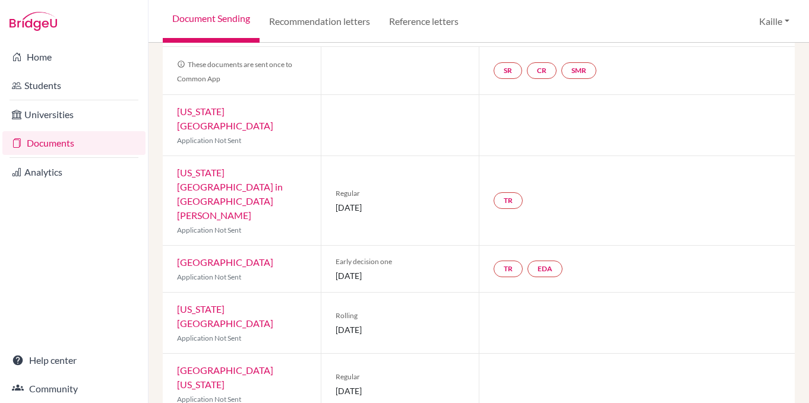
scroll to position [113, 0]
click at [543, 260] on link "EDA" at bounding box center [545, 268] width 35 height 17
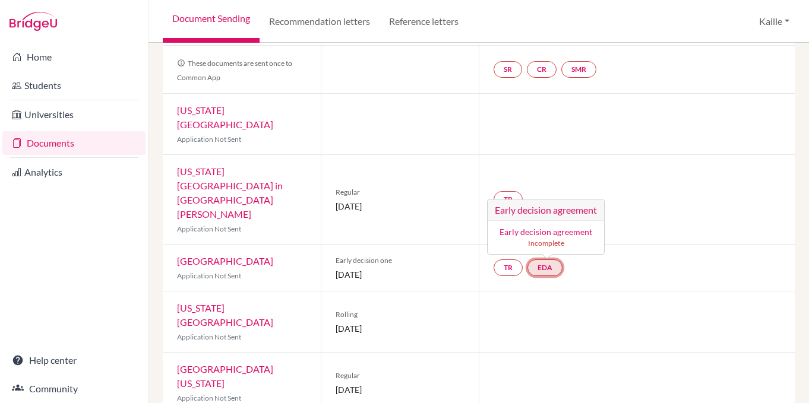
click at [553, 238] on small "Incomplete" at bounding box center [546, 243] width 102 height 11
click at [554, 238] on small "Incomplete" at bounding box center [546, 243] width 102 height 11
click at [547, 260] on link "EDA" at bounding box center [545, 268] width 35 height 17
click at [547, 260] on link "EDA Early decision agreement Early decision agreement Incomplete" at bounding box center [545, 268] width 35 height 17
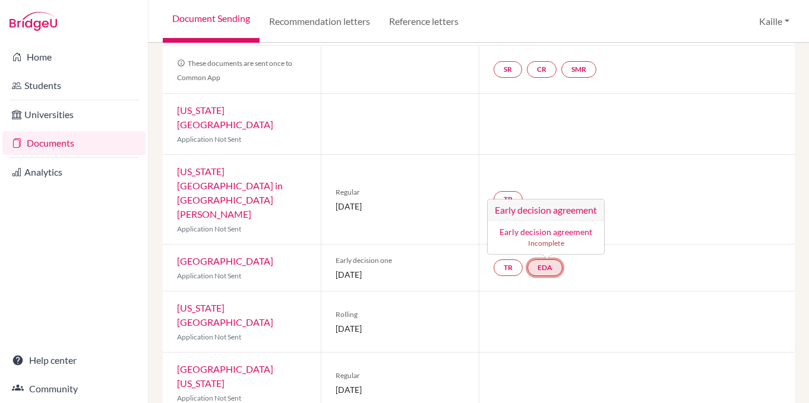
click at [547, 260] on link "EDA Early decision agreement Early decision agreement Incomplete" at bounding box center [545, 268] width 35 height 17
click at [546, 260] on link "EDA Early decision agreement Early decision agreement Incomplete" at bounding box center [545, 268] width 35 height 17
click at [548, 260] on link "EDA" at bounding box center [545, 268] width 35 height 17
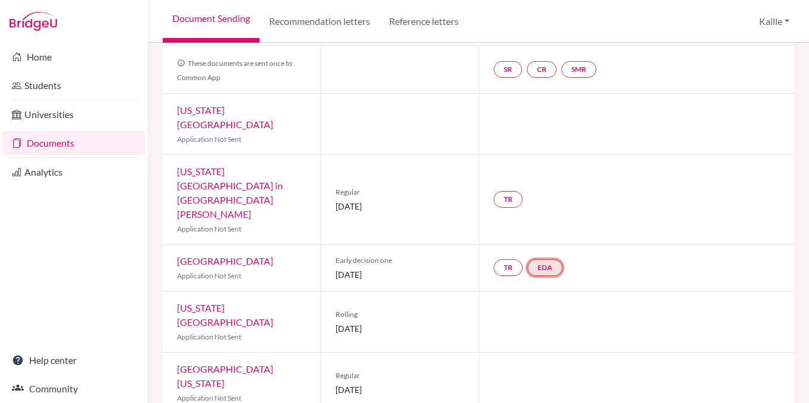
click at [548, 260] on link "EDA" at bounding box center [545, 268] width 35 height 17
click at [549, 260] on link "EDA" at bounding box center [545, 268] width 35 height 17
click at [551, 260] on link "EDA Early decision agreement Early decision agreement Incomplete" at bounding box center [545, 268] width 35 height 17
drag, startPoint x: 551, startPoint y: 228, endPoint x: 538, endPoint y: 228, distance: 13.1
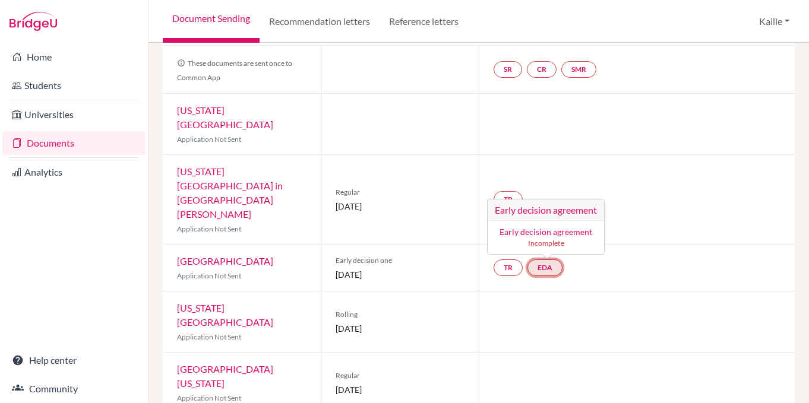
click at [538, 260] on link "EDA Early decision agreement Early decision agreement Incomplete" at bounding box center [545, 268] width 35 height 17
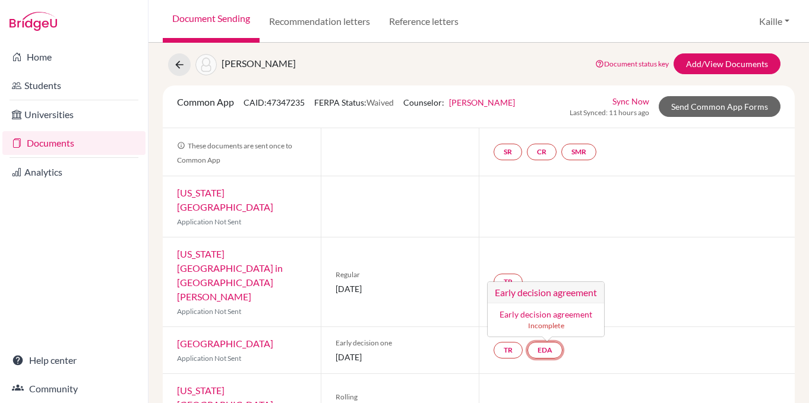
scroll to position [0, 0]
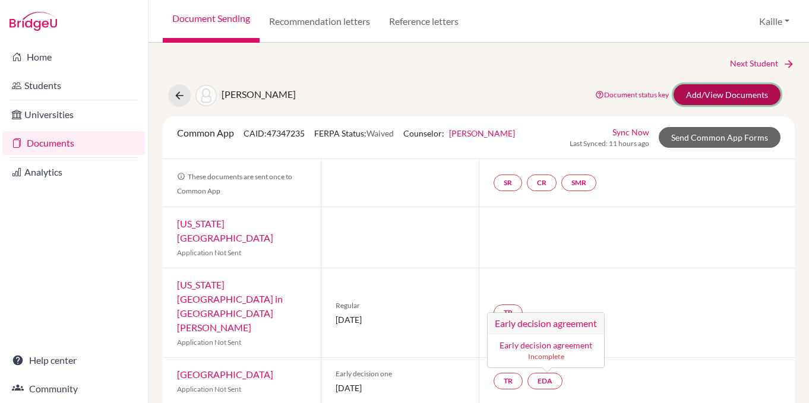
click at [717, 98] on link "Add/View Documents" at bounding box center [727, 94] width 107 height 21
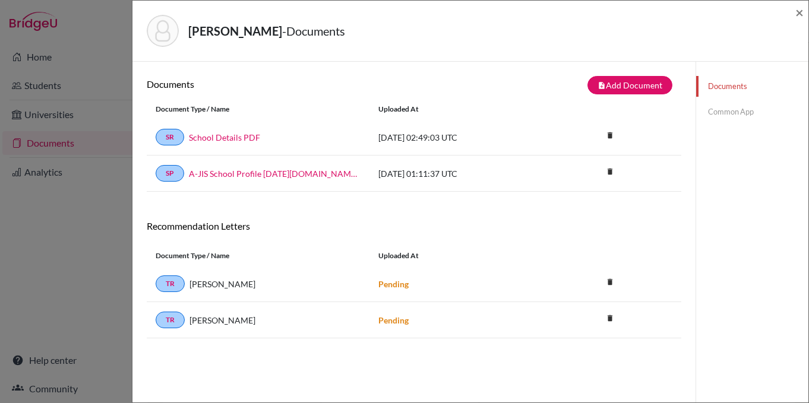
click at [721, 107] on link "Common App" at bounding box center [752, 112] width 112 height 21
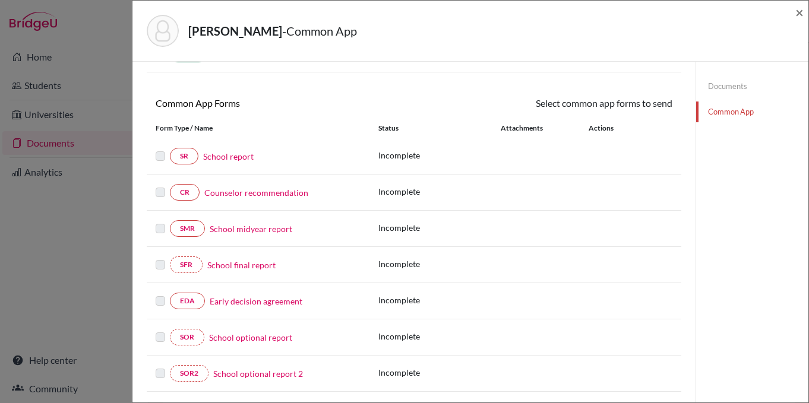
scroll to position [93, 0]
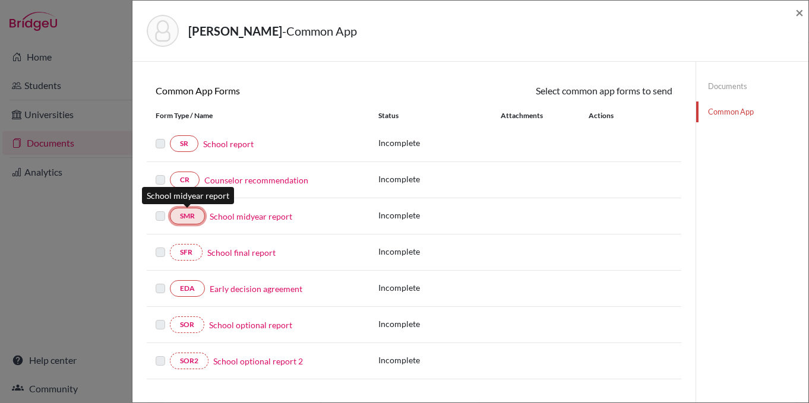
click at [194, 220] on link "SMR" at bounding box center [187, 216] width 35 height 17
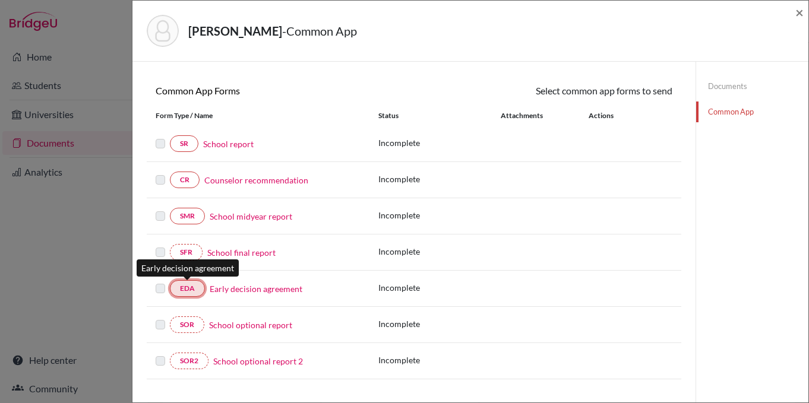
click at [198, 296] on link "EDA" at bounding box center [187, 288] width 35 height 17
click at [187, 375] on div "SOR2 School optional report 2 Incomplete" at bounding box center [414, 361] width 535 height 36
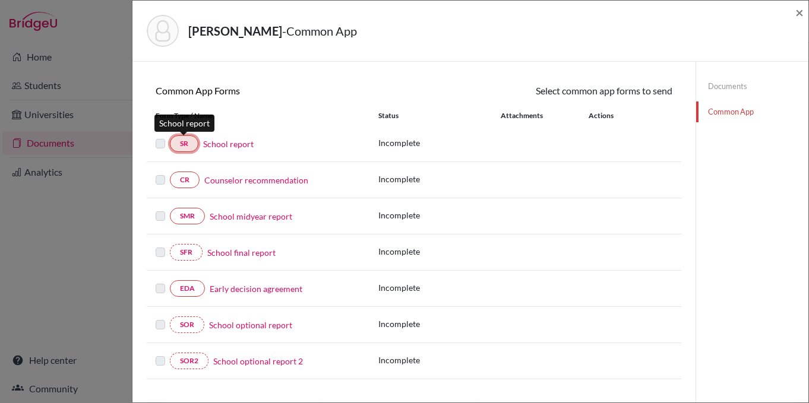
click at [184, 143] on link "SR" at bounding box center [184, 143] width 29 height 17
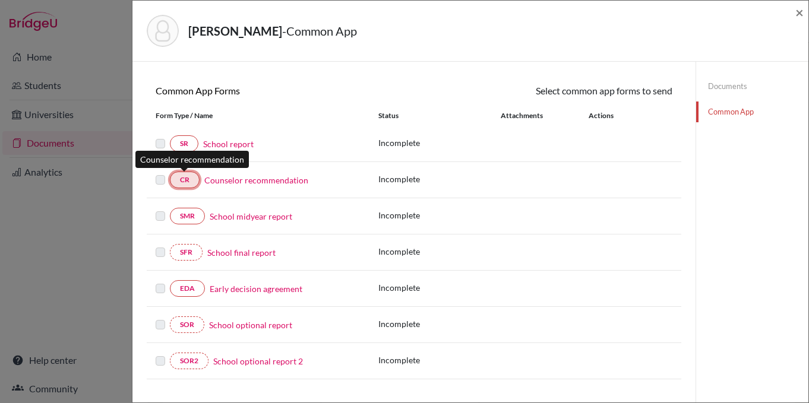
click at [188, 183] on link "CR" at bounding box center [185, 180] width 30 height 17
click at [636, 235] on div "SFR School final report Incomplete" at bounding box center [414, 253] width 535 height 36
click at [799, 14] on span "×" at bounding box center [800, 12] width 8 height 17
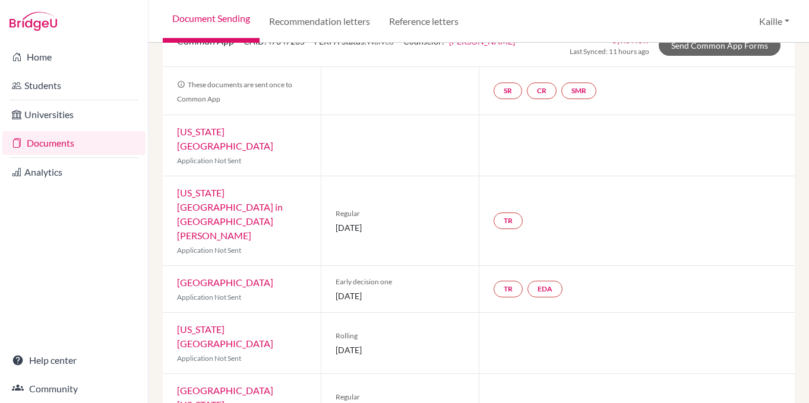
scroll to position [113, 0]
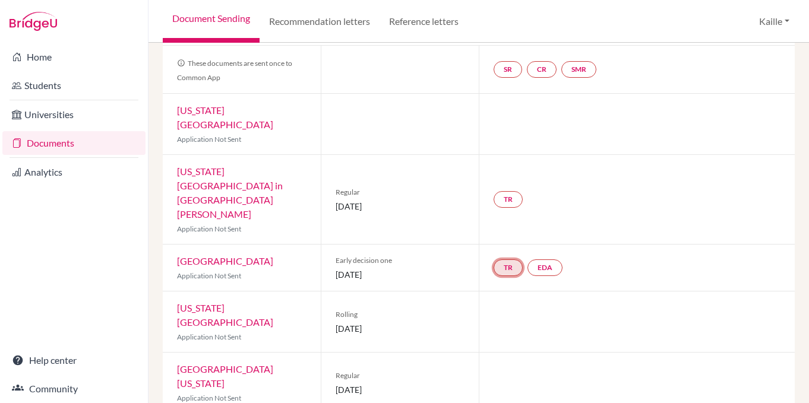
click at [509, 260] on link "TR" at bounding box center [508, 268] width 29 height 17
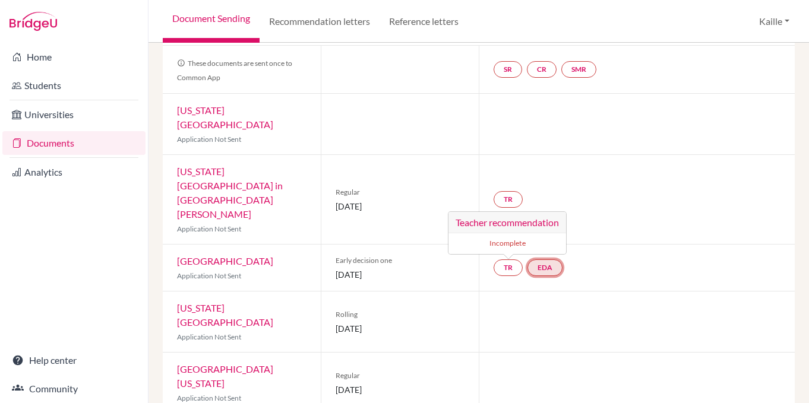
click at [545, 260] on link "EDA" at bounding box center [545, 268] width 35 height 17
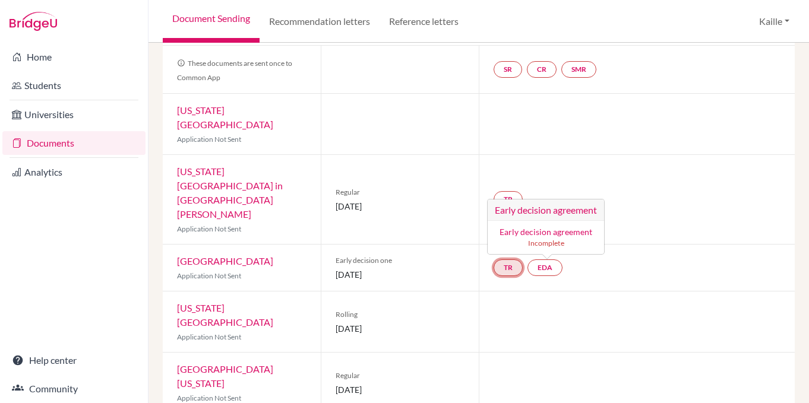
click at [507, 260] on link "TR" at bounding box center [508, 268] width 29 height 17
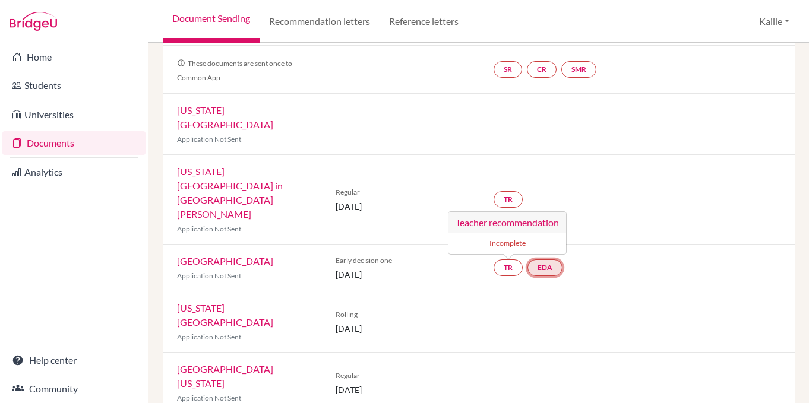
click at [548, 260] on link "EDA" at bounding box center [545, 268] width 35 height 17
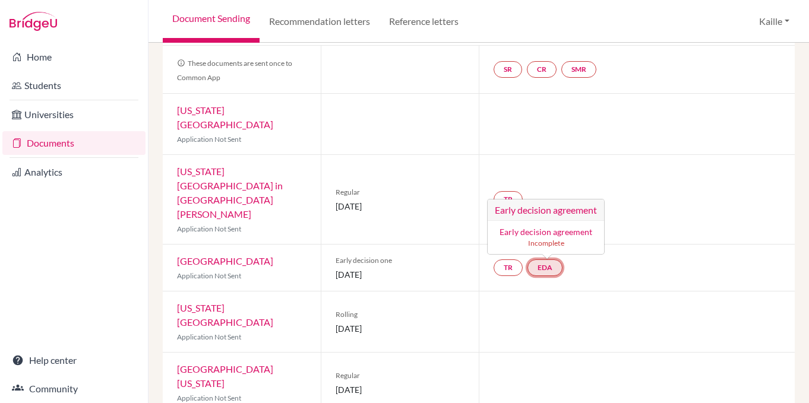
click at [550, 260] on link "EDA Early decision agreement Early decision agreement Incomplete" at bounding box center [545, 268] width 35 height 17
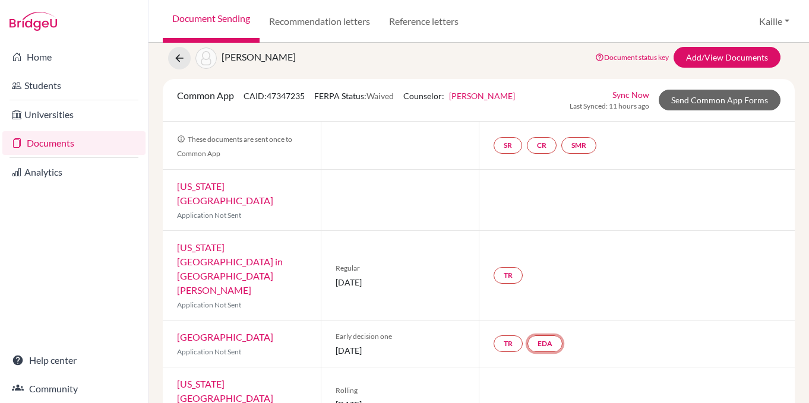
scroll to position [0, 0]
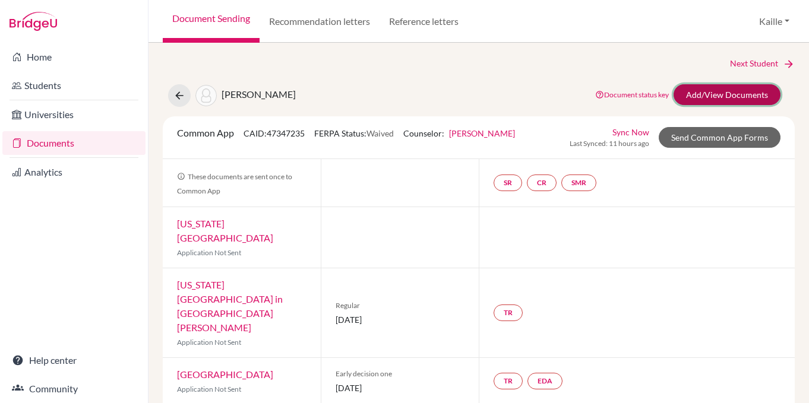
click at [731, 93] on link "Add/View Documents" at bounding box center [727, 94] width 107 height 21
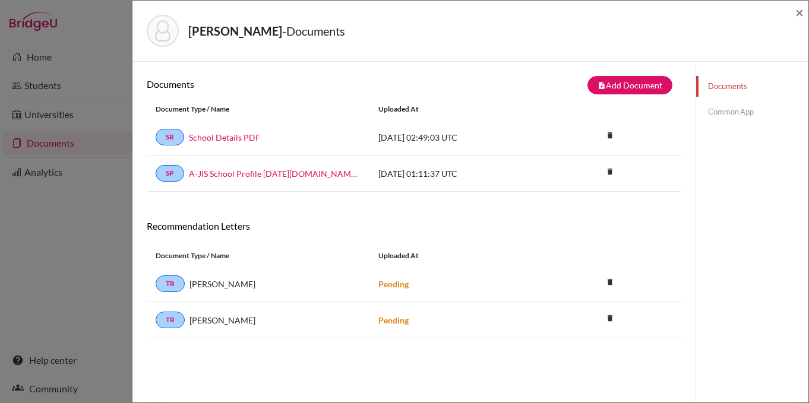
click at [731, 115] on link "Common App" at bounding box center [752, 112] width 112 height 21
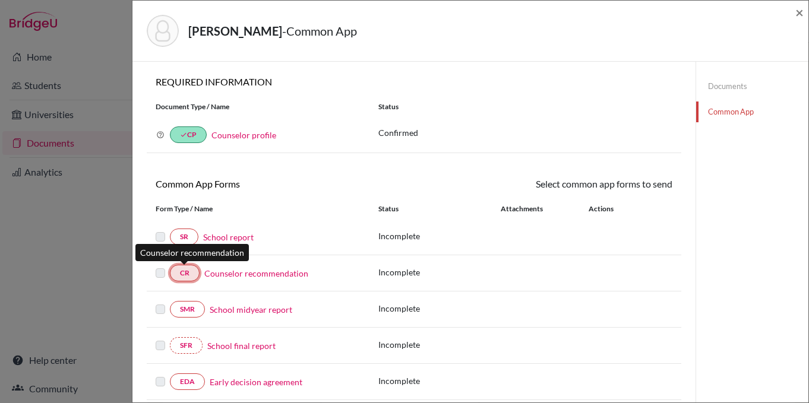
click at [198, 272] on link "CR" at bounding box center [185, 273] width 30 height 17
click at [194, 278] on link "CR" at bounding box center [185, 273] width 30 height 17
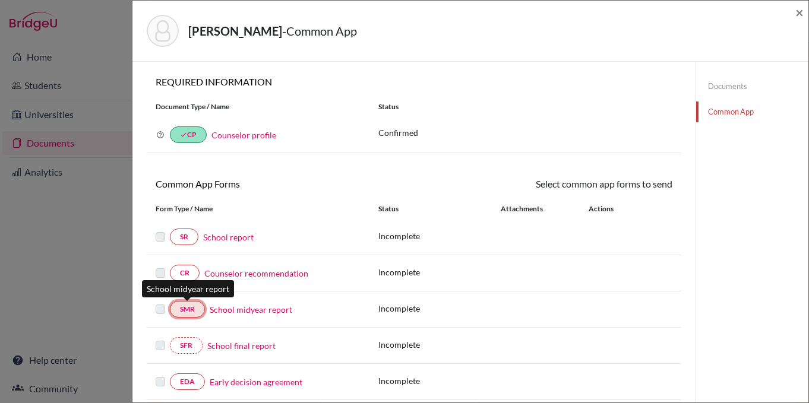
click at [188, 313] on link "SMR" at bounding box center [187, 309] width 35 height 17
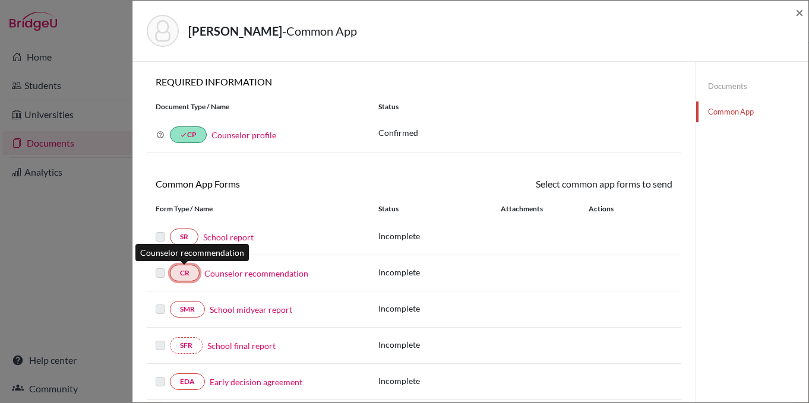
click at [177, 266] on link "CR" at bounding box center [185, 273] width 30 height 17
click at [192, 301] on div "SMR School midyear report Incomplete" at bounding box center [414, 310] width 535 height 36
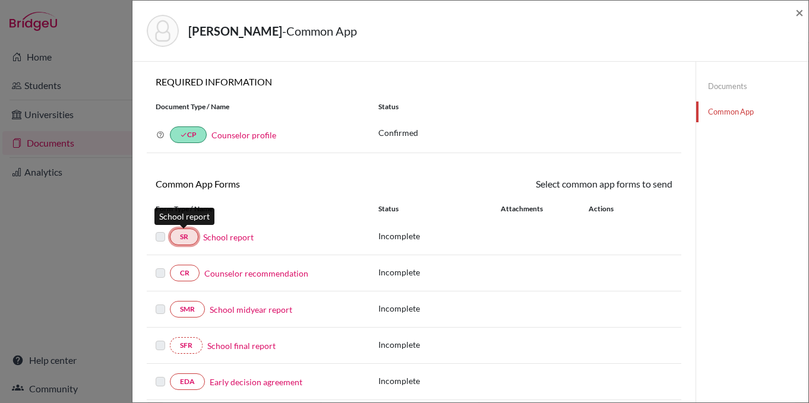
click at [181, 232] on link "SR" at bounding box center [184, 237] width 29 height 17
click at [800, 14] on span "×" at bounding box center [800, 12] width 8 height 17
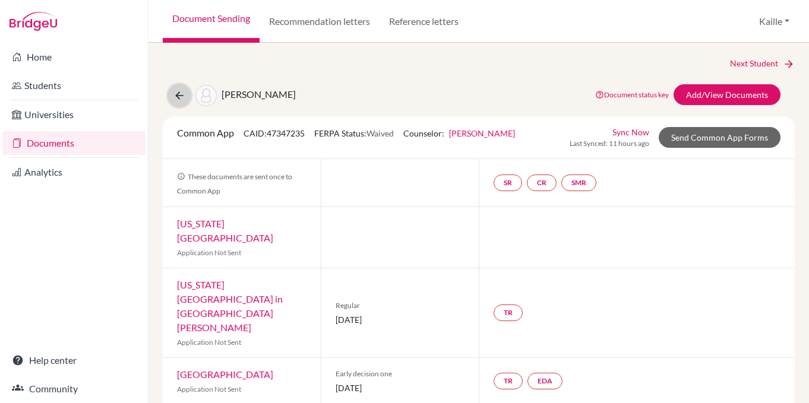
click at [182, 100] on icon at bounding box center [179, 96] width 12 height 12
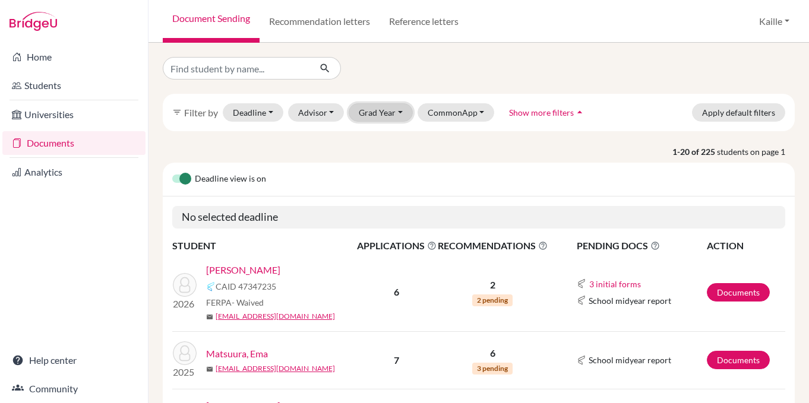
click at [372, 118] on button "Grad Year" at bounding box center [381, 112] width 64 height 18
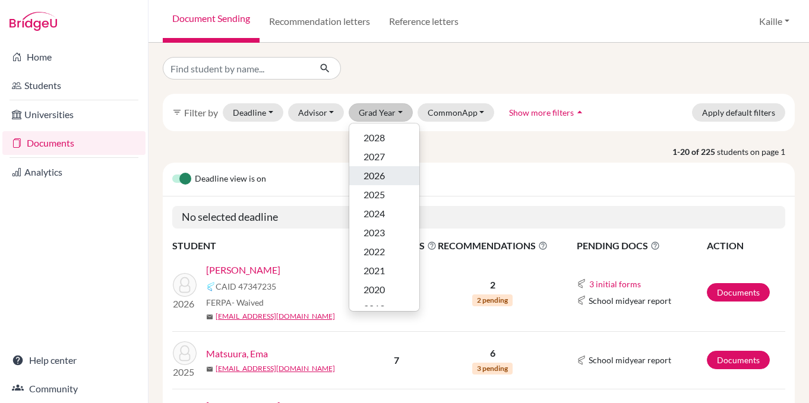
click at [372, 178] on span "2026" at bounding box center [374, 176] width 21 height 14
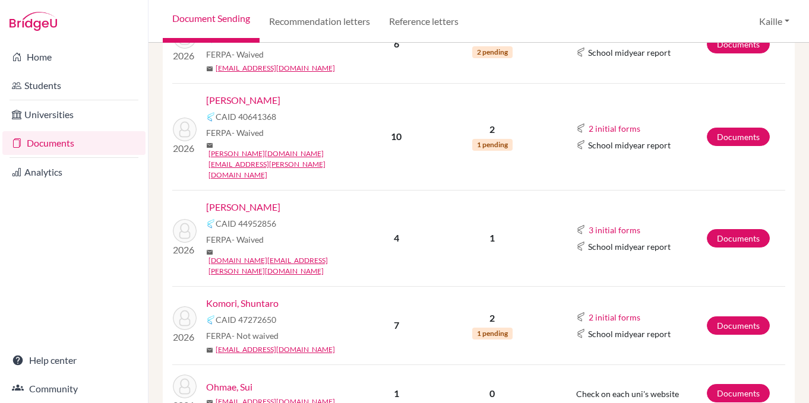
scroll to position [305, 0]
click at [260, 296] on link "Komori, Shuntaro" at bounding box center [242, 303] width 72 height 14
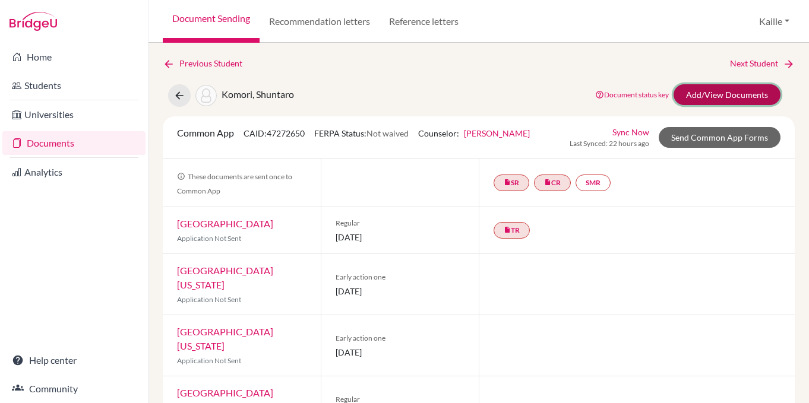
click at [741, 94] on link "Add/View Documents" at bounding box center [727, 94] width 107 height 21
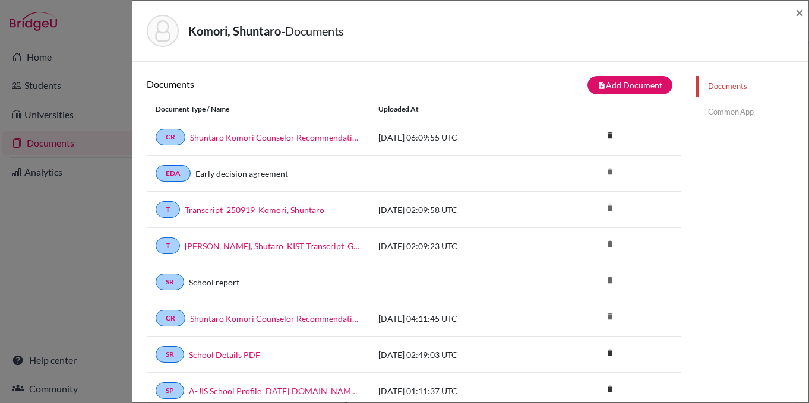
scroll to position [29, 0]
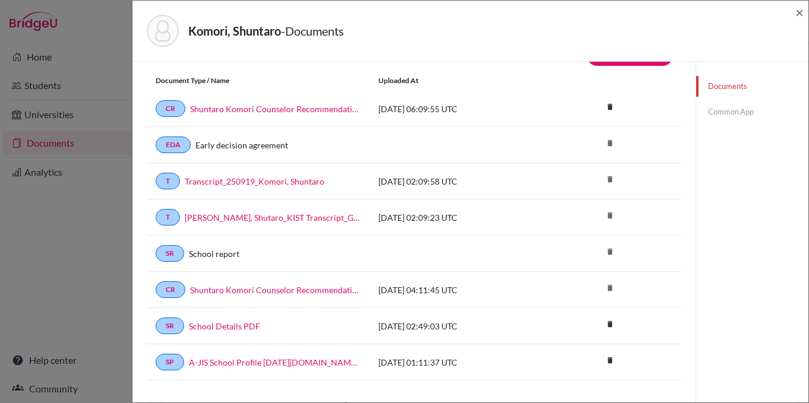
click at [738, 112] on link "Common App" at bounding box center [752, 112] width 112 height 21
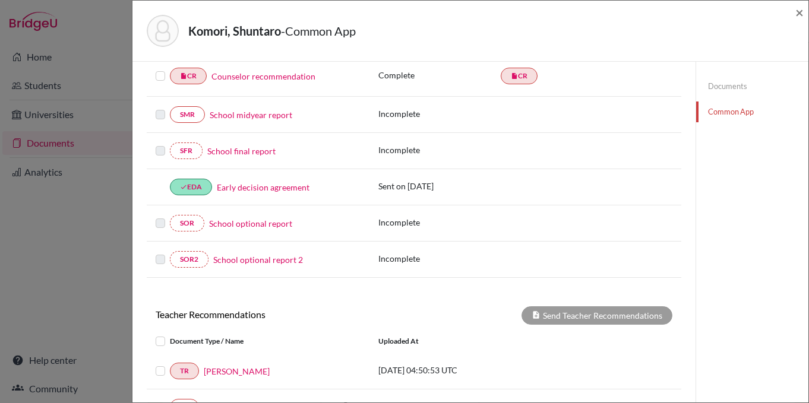
scroll to position [244, 0]
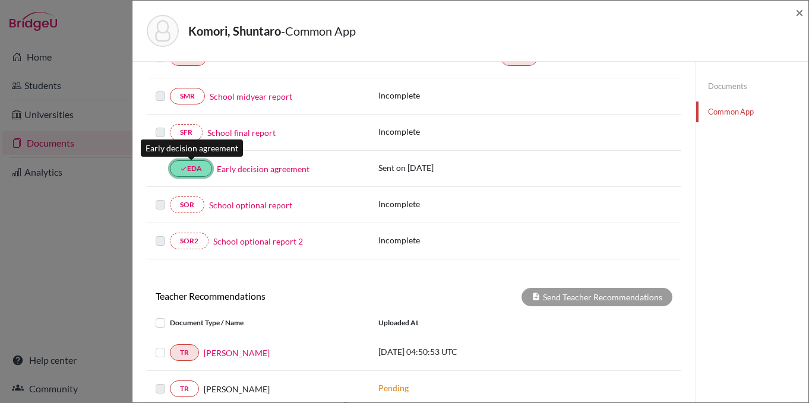
click at [200, 175] on link "done EDA" at bounding box center [191, 168] width 42 height 17
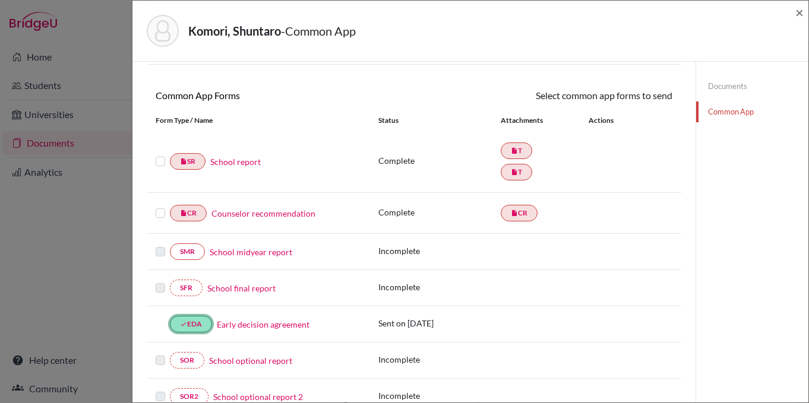
scroll to position [81, 0]
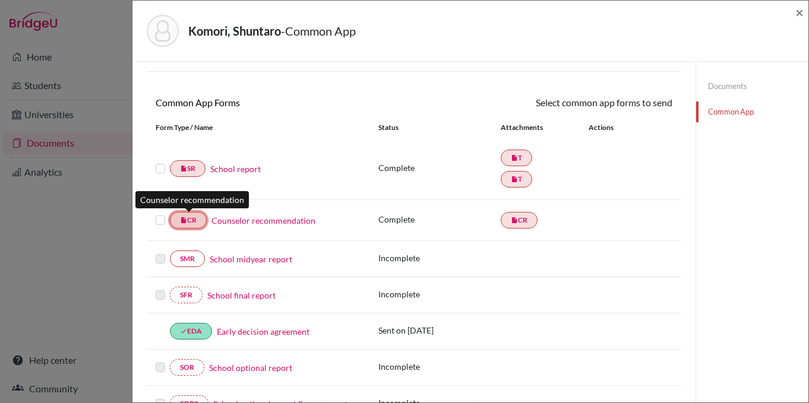
click at [197, 226] on link "insert_drive_file CR" at bounding box center [188, 220] width 37 height 17
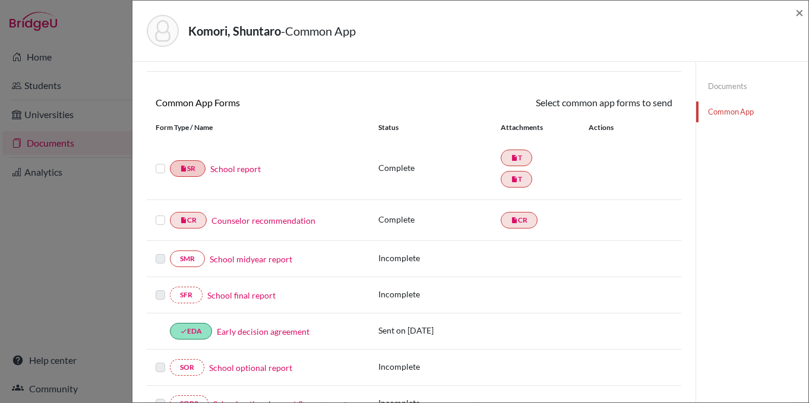
click at [199, 159] on div "insert_drive_file SR School report Complete insert_drive_file T insert_drive_fi…" at bounding box center [414, 169] width 535 height 62
click at [197, 231] on div "insert_drive_file CR Counselor recommendation Complete insert_drive_file CR" at bounding box center [414, 220] width 535 height 41
click at [520, 222] on link "insert_drive_file CR" at bounding box center [519, 220] width 37 height 17
click at [191, 258] on link "SMR" at bounding box center [187, 259] width 35 height 17
click at [800, 16] on span "×" at bounding box center [800, 12] width 8 height 17
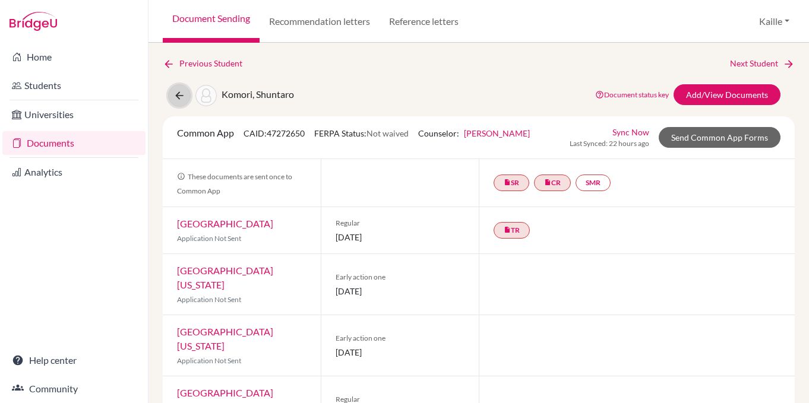
click at [180, 96] on icon at bounding box center [179, 96] width 12 height 12
click at [182, 98] on icon at bounding box center [179, 96] width 12 height 12
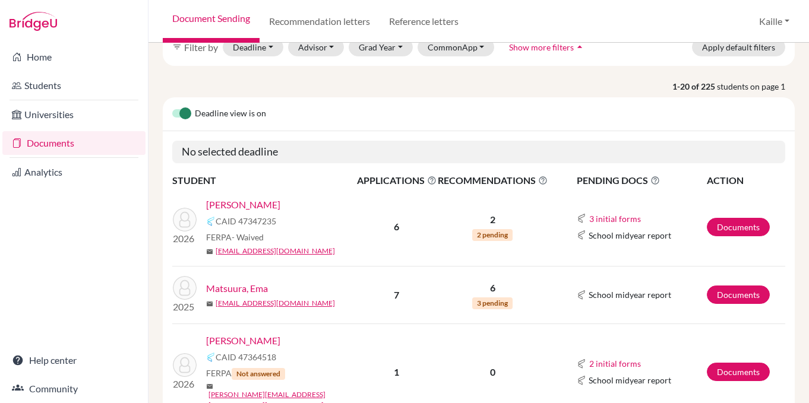
scroll to position [172, 0]
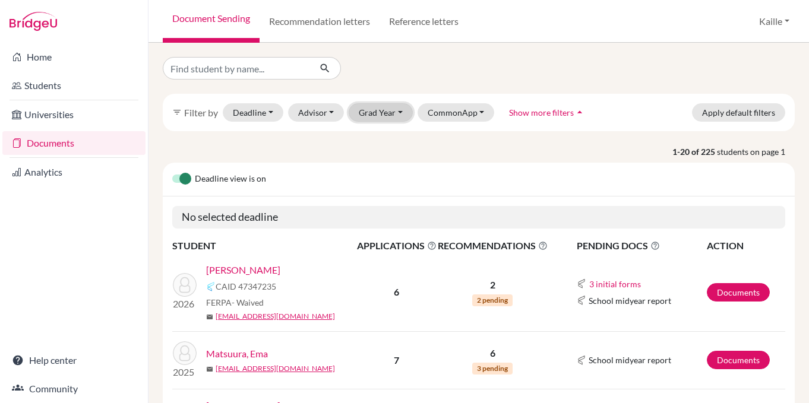
click at [374, 119] on button "Grad Year" at bounding box center [381, 112] width 64 height 18
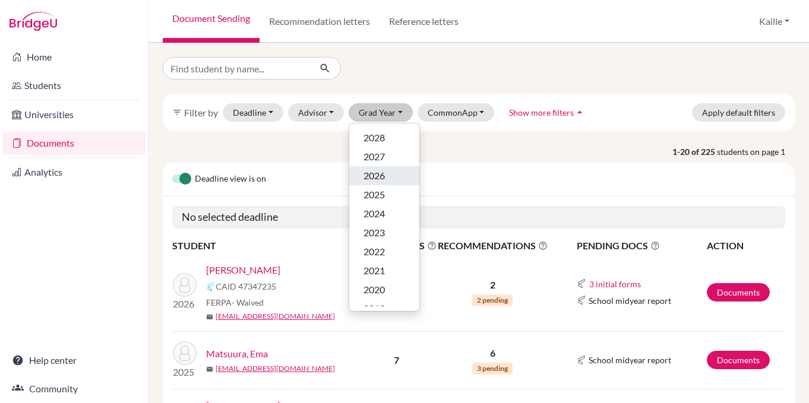
click at [387, 173] on div "2026" at bounding box center [385, 176] width 42 height 14
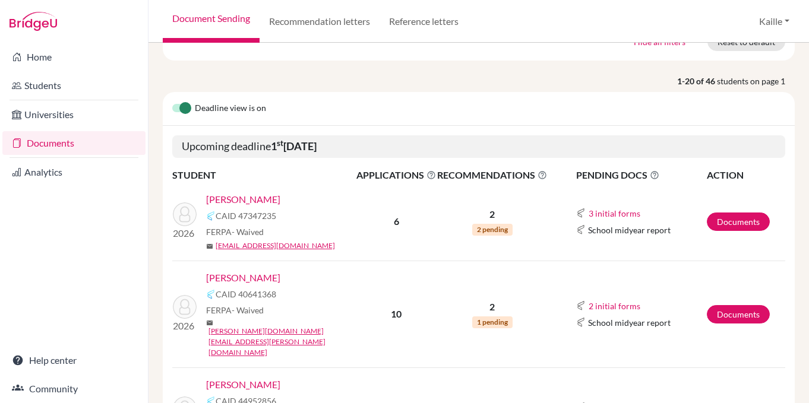
scroll to position [128, 0]
click at [254, 201] on link "[PERSON_NAME]" at bounding box center [243, 199] width 74 height 14
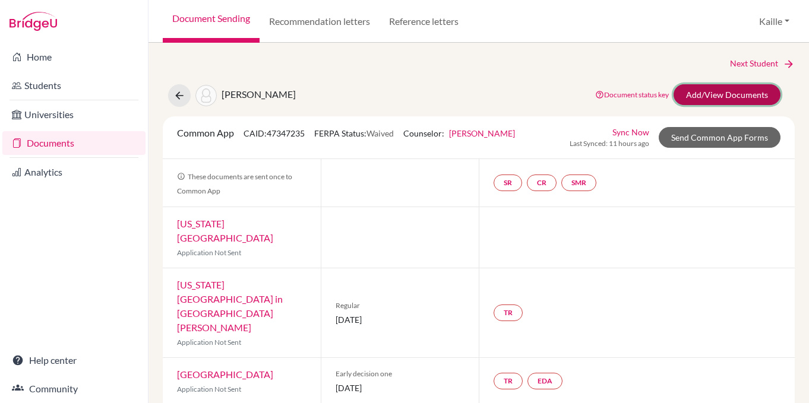
click at [709, 100] on link "Add/View Documents" at bounding box center [727, 94] width 107 height 21
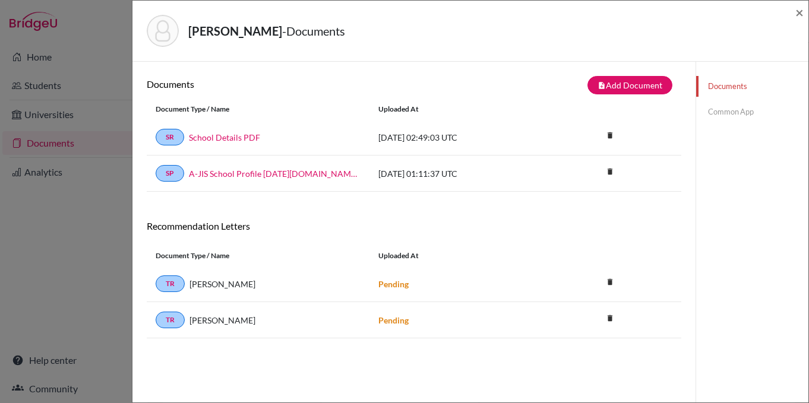
click at [734, 113] on link "Common App" at bounding box center [752, 112] width 112 height 21
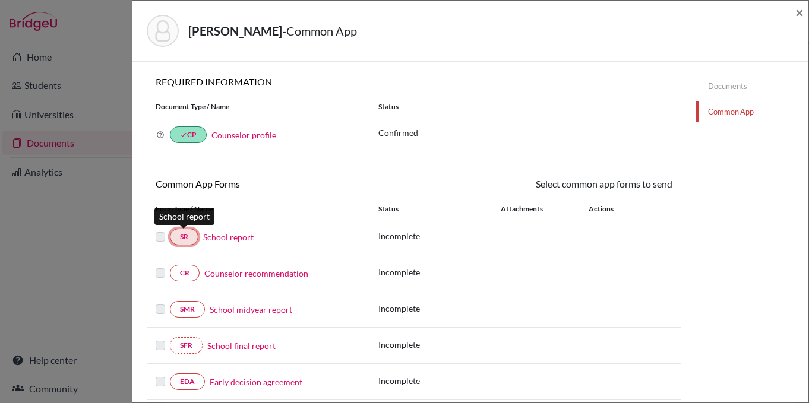
click at [189, 244] on link "SR" at bounding box center [184, 237] width 29 height 17
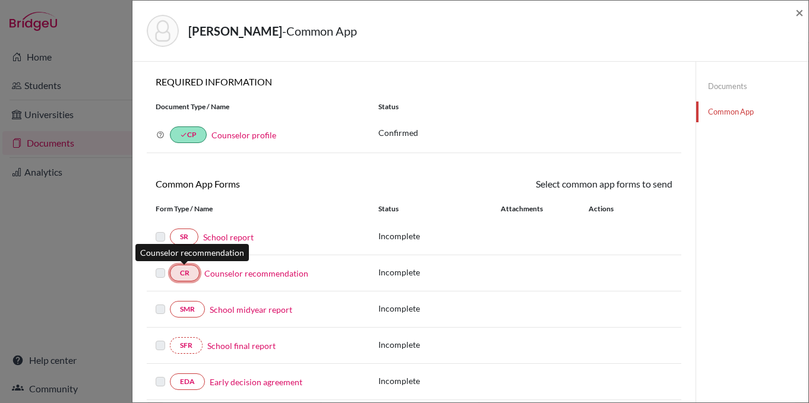
click at [194, 279] on link "CR" at bounding box center [185, 273] width 30 height 17
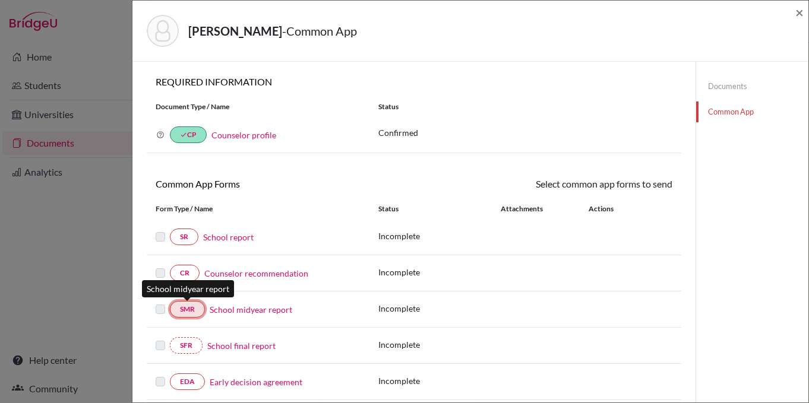
click at [201, 308] on link "SMR" at bounding box center [187, 309] width 35 height 17
click at [190, 395] on div "EDA Early decision agreement Incomplete" at bounding box center [414, 382] width 535 height 36
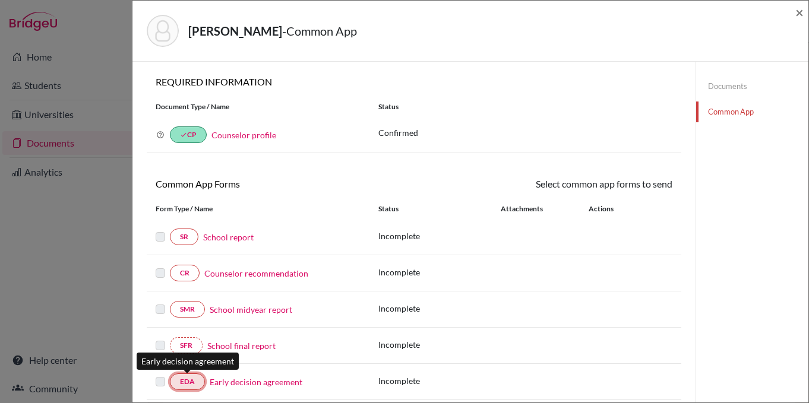
click at [188, 378] on link "EDA" at bounding box center [187, 382] width 35 height 17
click at [159, 302] on label at bounding box center [161, 302] width 10 height 0
click at [161, 266] on label at bounding box center [161, 266] width 10 height 0
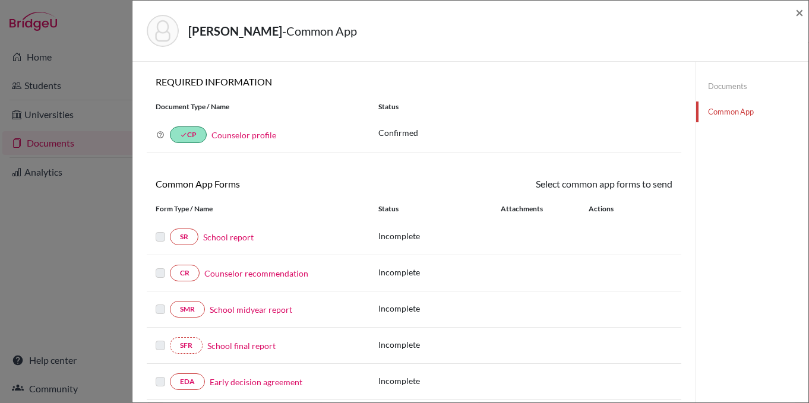
click at [161, 266] on label at bounding box center [161, 266] width 10 height 0
click at [184, 271] on link "CR" at bounding box center [185, 273] width 30 height 17
click at [162, 266] on label at bounding box center [161, 266] width 10 height 0
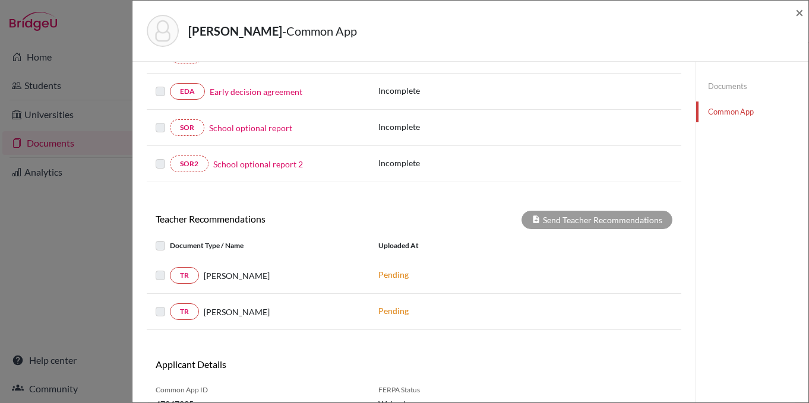
scroll to position [346, 0]
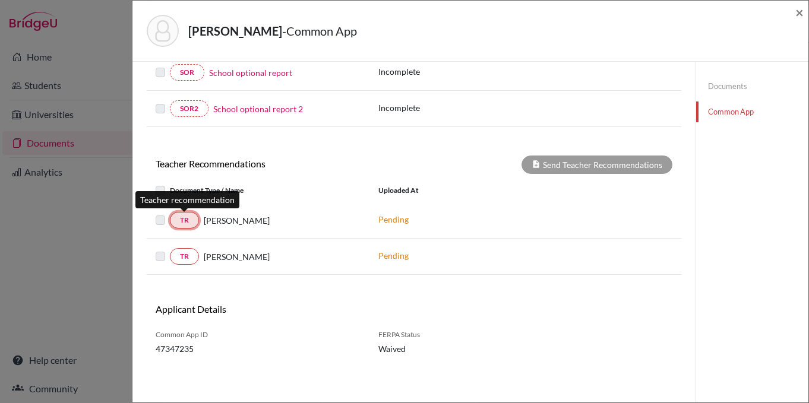
click at [193, 222] on link "TR" at bounding box center [184, 220] width 29 height 17
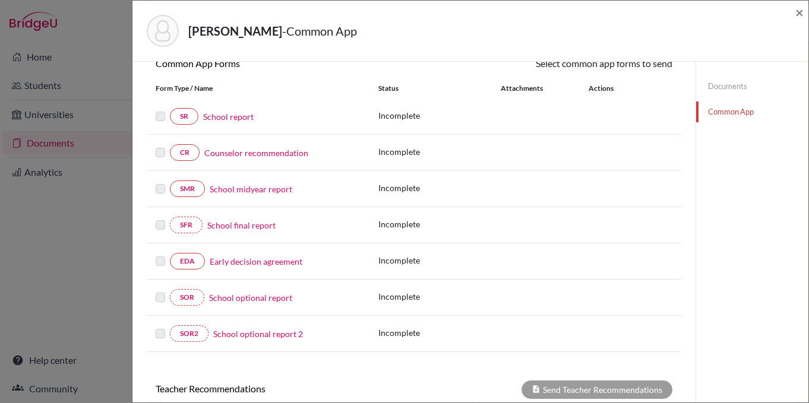
scroll to position [52, 0]
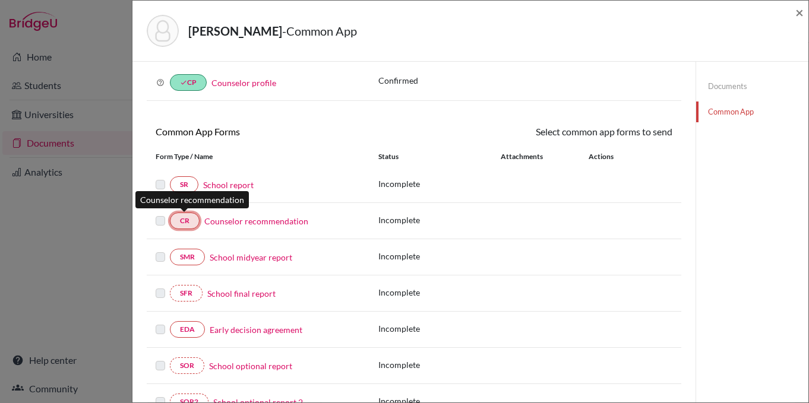
click at [185, 226] on link "CR" at bounding box center [185, 221] width 30 height 17
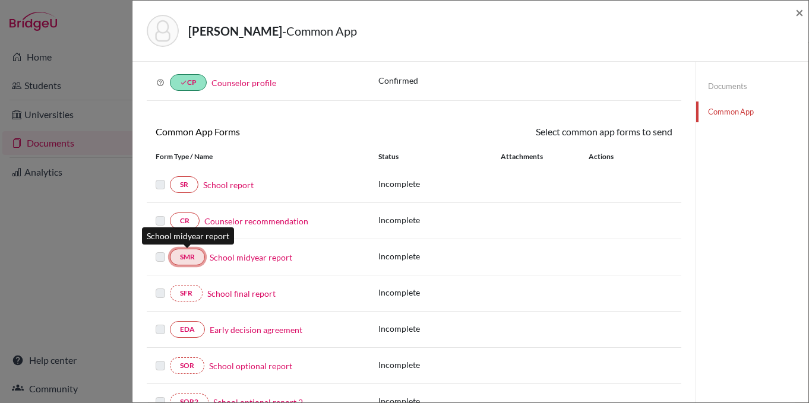
click at [188, 261] on link "SMR" at bounding box center [187, 257] width 35 height 17
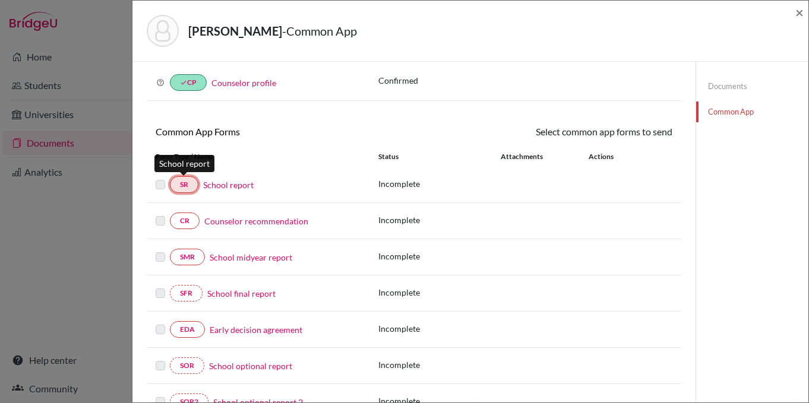
click at [184, 184] on link "SR" at bounding box center [184, 184] width 29 height 17
click at [798, 12] on span "×" at bounding box center [800, 12] width 8 height 17
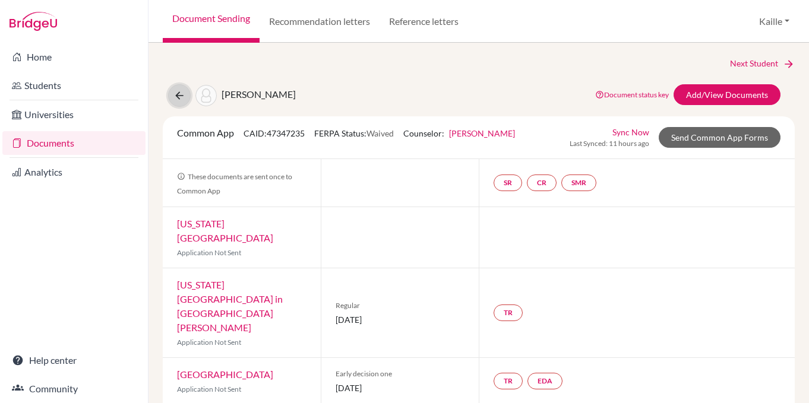
click at [175, 96] on icon at bounding box center [179, 96] width 12 height 12
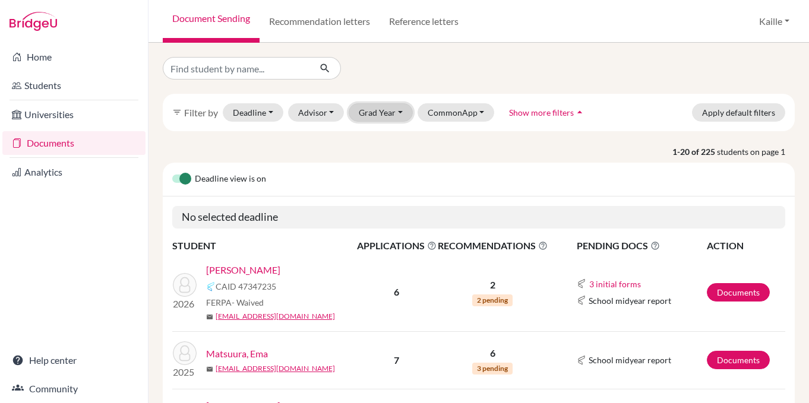
click at [374, 118] on button "Grad Year" at bounding box center [381, 112] width 64 height 18
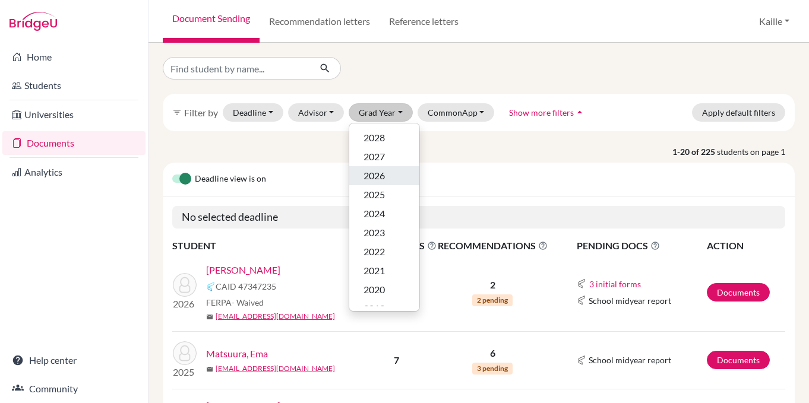
click at [381, 173] on span "2026" at bounding box center [374, 176] width 21 height 14
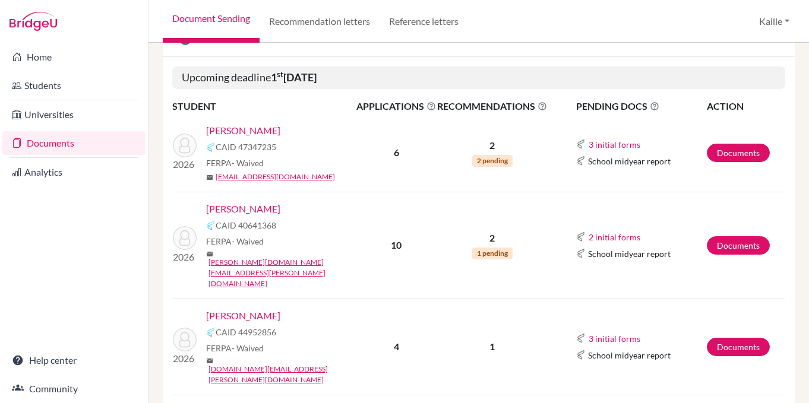
scroll to position [198, 0]
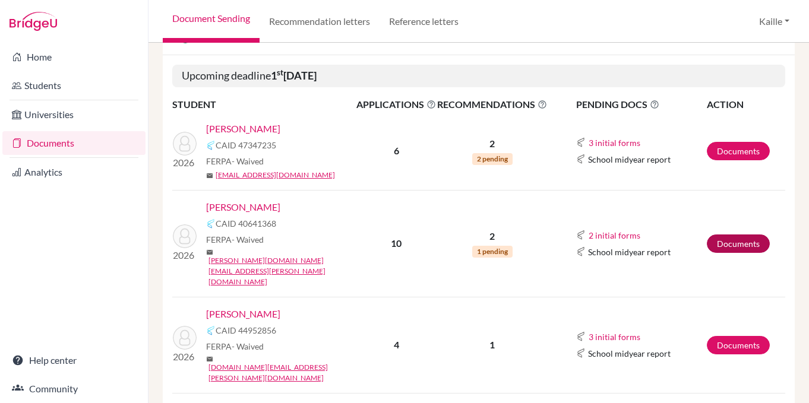
click at [746, 238] on td "Documents" at bounding box center [745, 243] width 79 height 107
click at [749, 235] on link "Documents" at bounding box center [738, 244] width 63 height 18
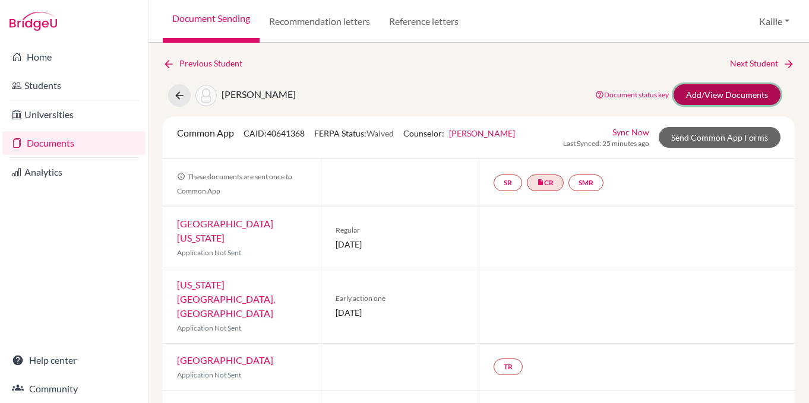
click at [734, 96] on link "Add/View Documents" at bounding box center [727, 94] width 107 height 21
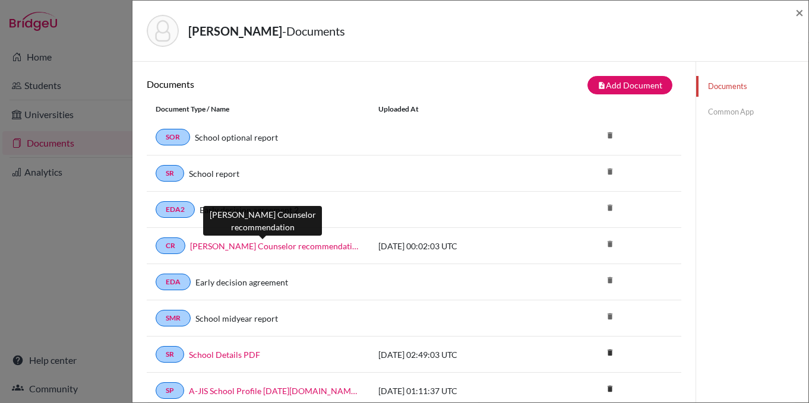
scroll to position [1, 0]
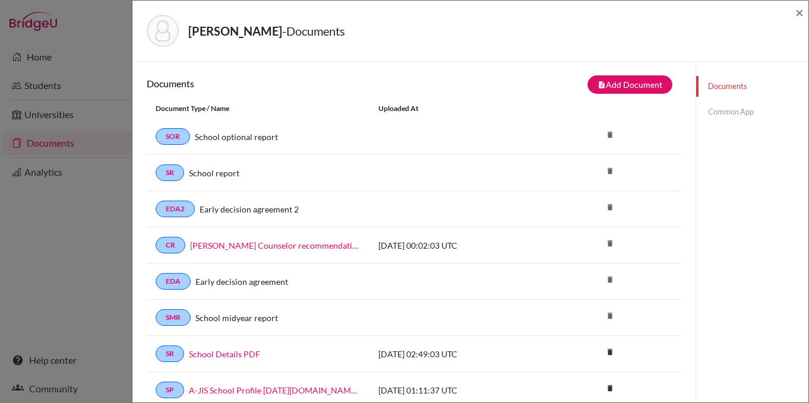
click at [767, 111] on link "Common App" at bounding box center [752, 112] width 112 height 21
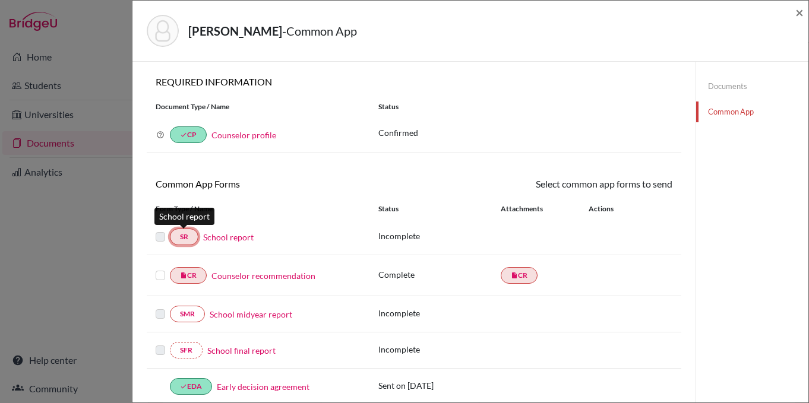
click at [183, 243] on link "SR" at bounding box center [184, 237] width 29 height 17
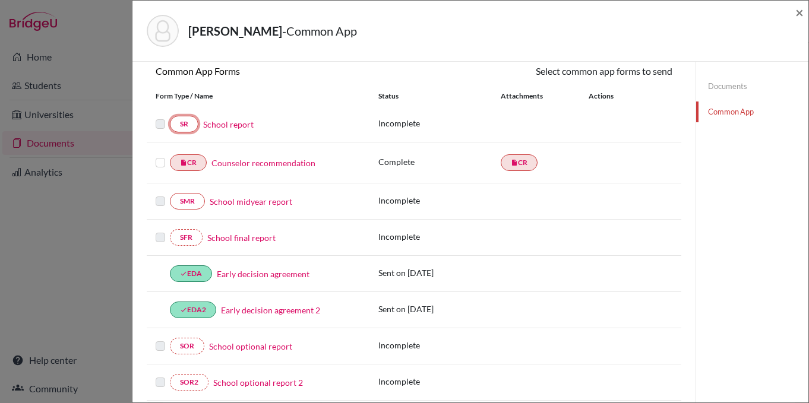
scroll to position [131, 0]
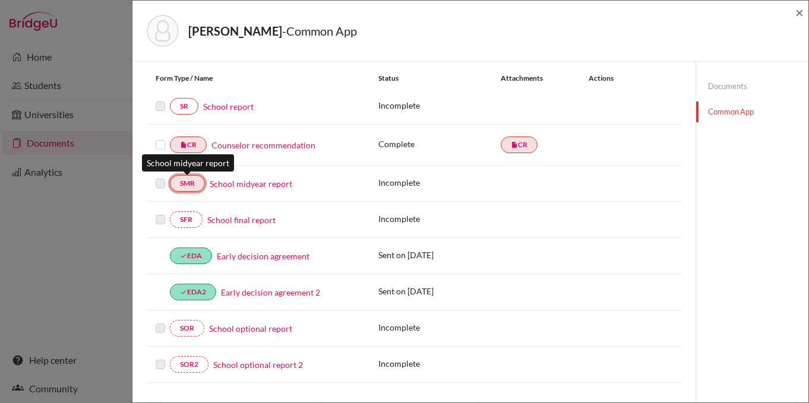
click at [188, 184] on link "SMR" at bounding box center [187, 183] width 35 height 17
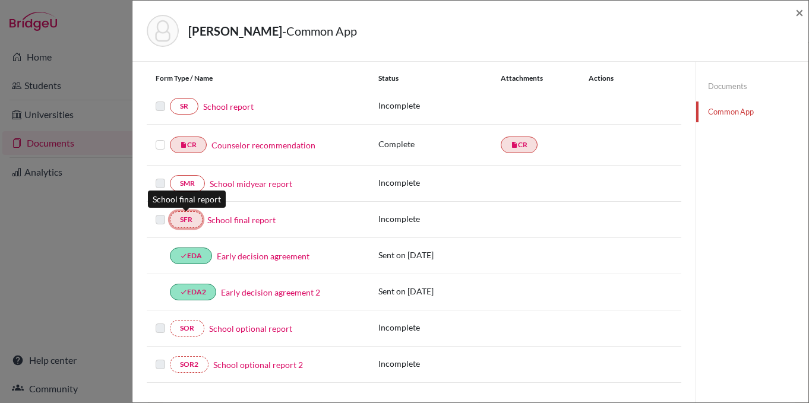
click at [191, 219] on link "SFR" at bounding box center [186, 220] width 33 height 17
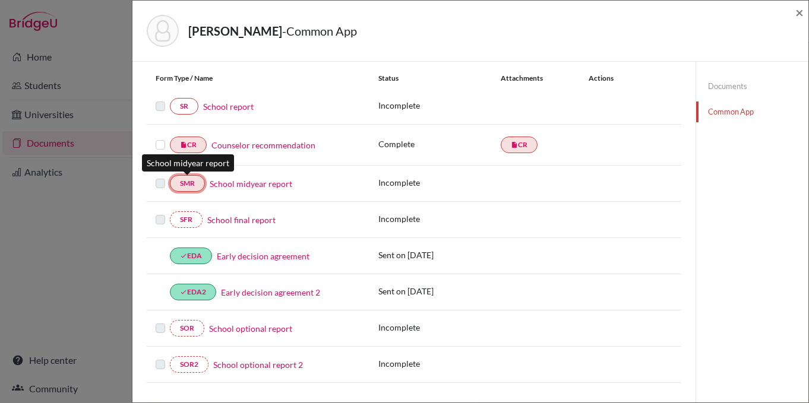
click at [197, 187] on link "SMR" at bounding box center [187, 183] width 35 height 17
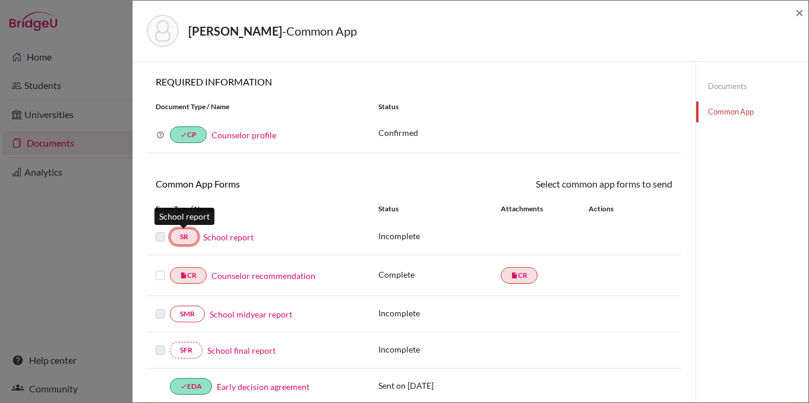
click at [181, 240] on link "SR" at bounding box center [184, 237] width 29 height 17
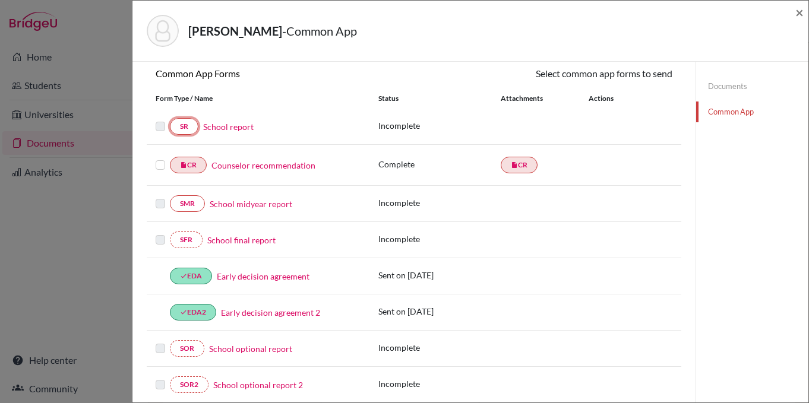
scroll to position [141, 0]
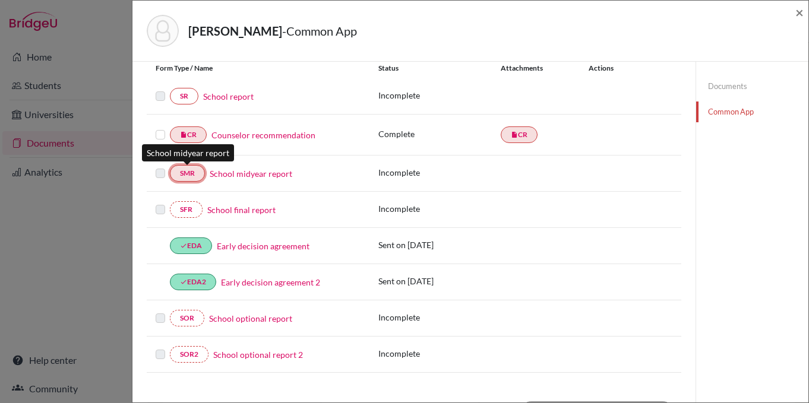
click at [192, 181] on link "SMR" at bounding box center [187, 173] width 35 height 17
click at [798, 12] on span "×" at bounding box center [800, 12] width 8 height 17
